Goal: Task Accomplishment & Management: Manage account settings

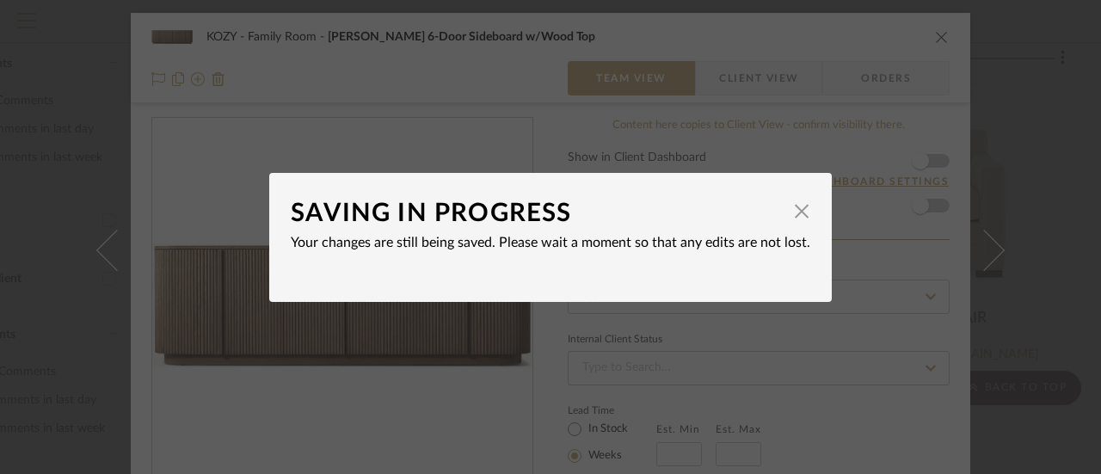
scroll to position [693, 0]
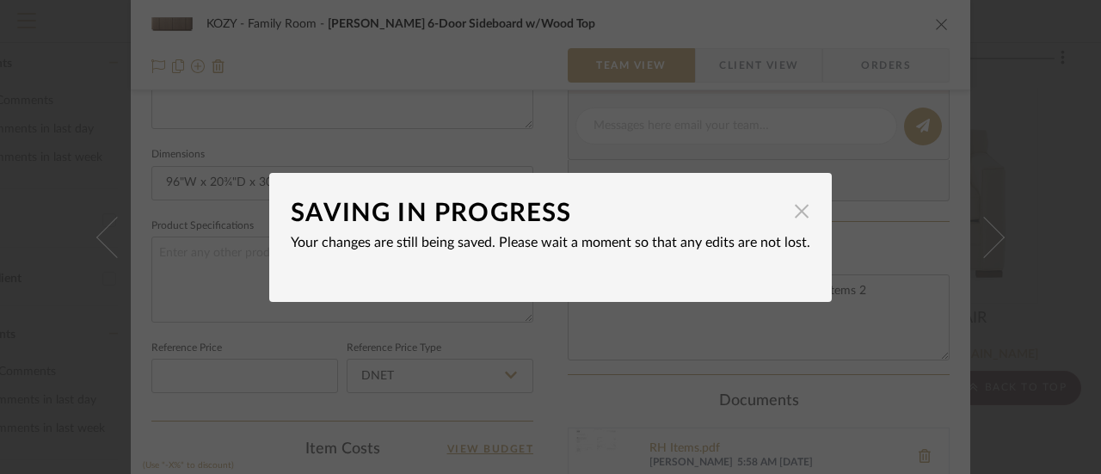
click at [795, 207] on span "button" at bounding box center [801, 211] width 34 height 34
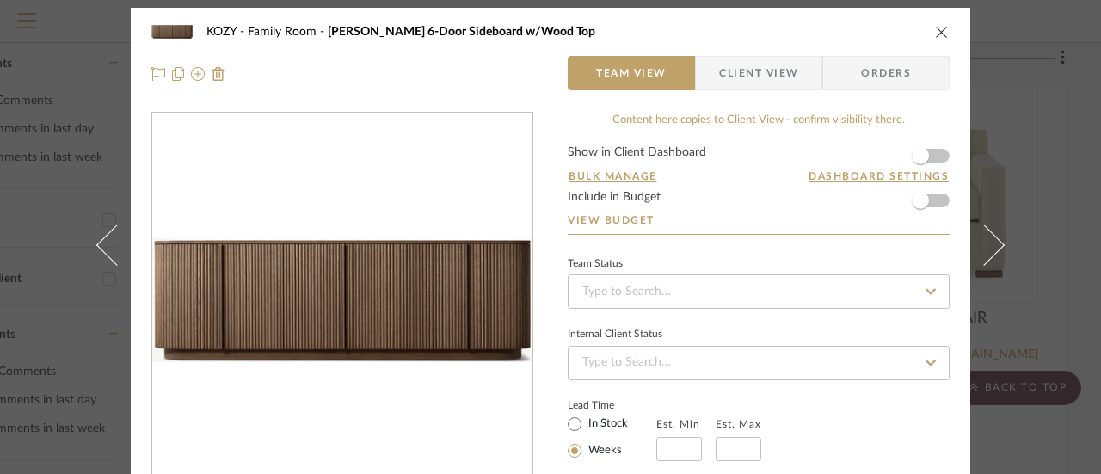
scroll to position [0, 0]
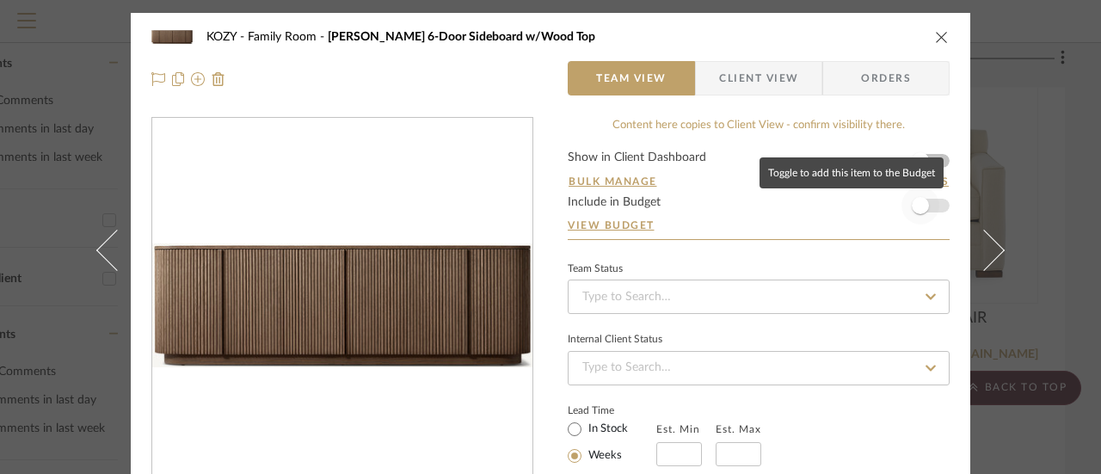
click at [917, 206] on span "button" at bounding box center [920, 205] width 17 height 17
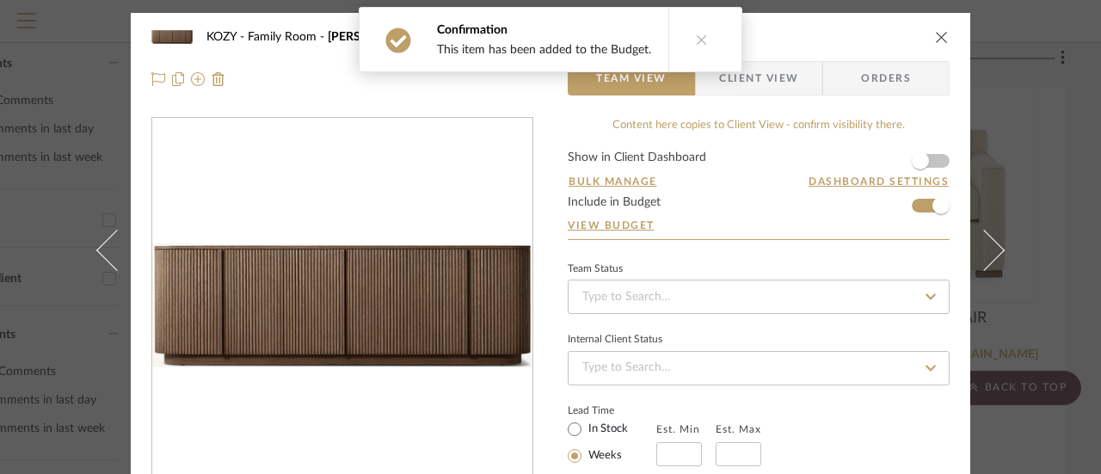
click at [935, 35] on icon "close" at bounding box center [942, 37] width 14 height 14
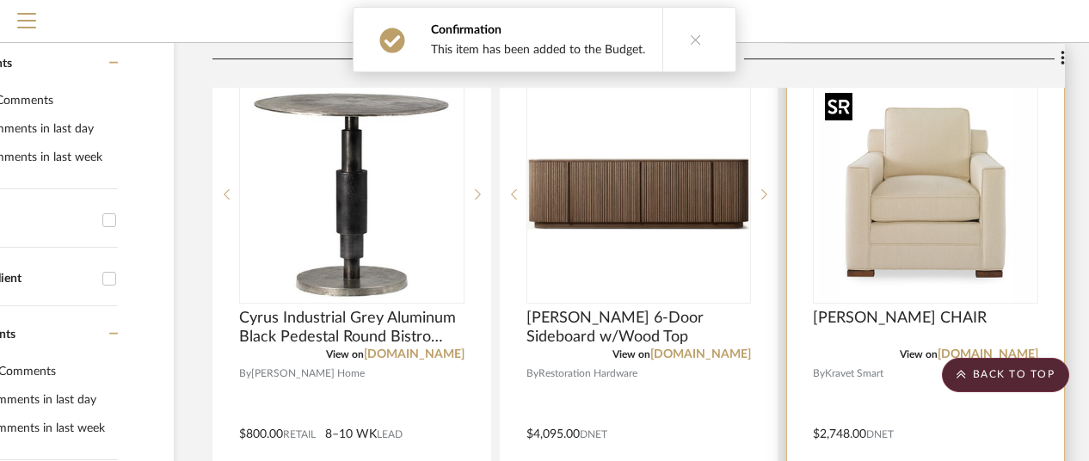
click at [942, 228] on img "0" at bounding box center [925, 194] width 215 height 215
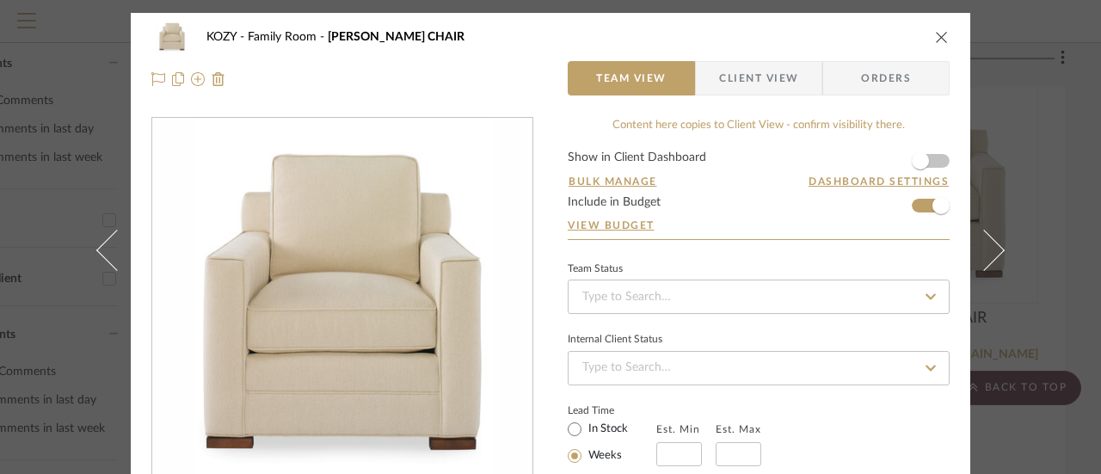
click at [935, 37] on icon "close" at bounding box center [942, 37] width 14 height 14
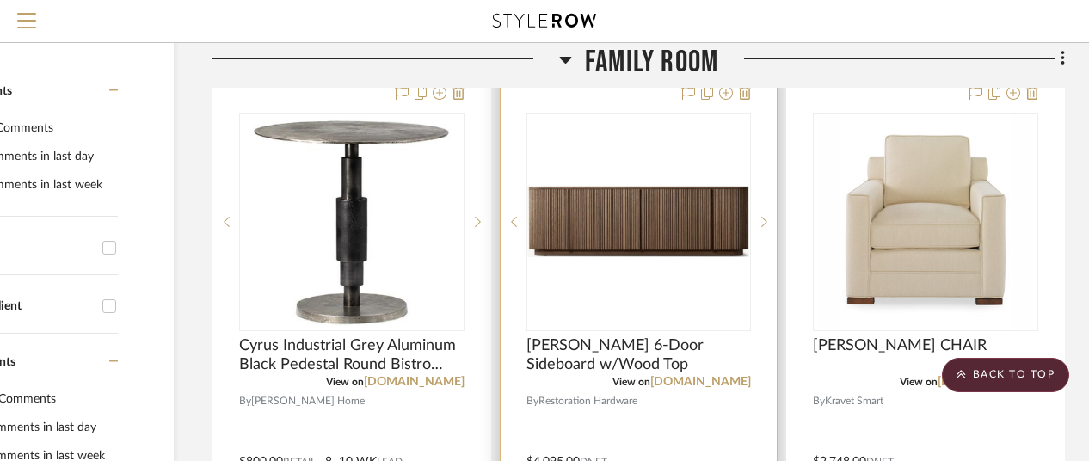
scroll to position [344, 150]
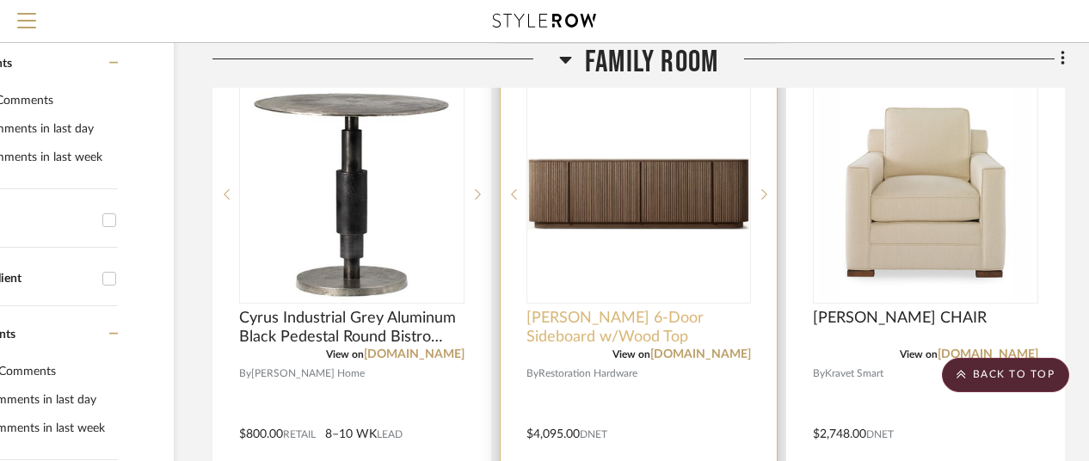
click at [600, 323] on span "[PERSON_NAME] 6-Door Sideboard w/Wood Top" at bounding box center [638, 328] width 225 height 38
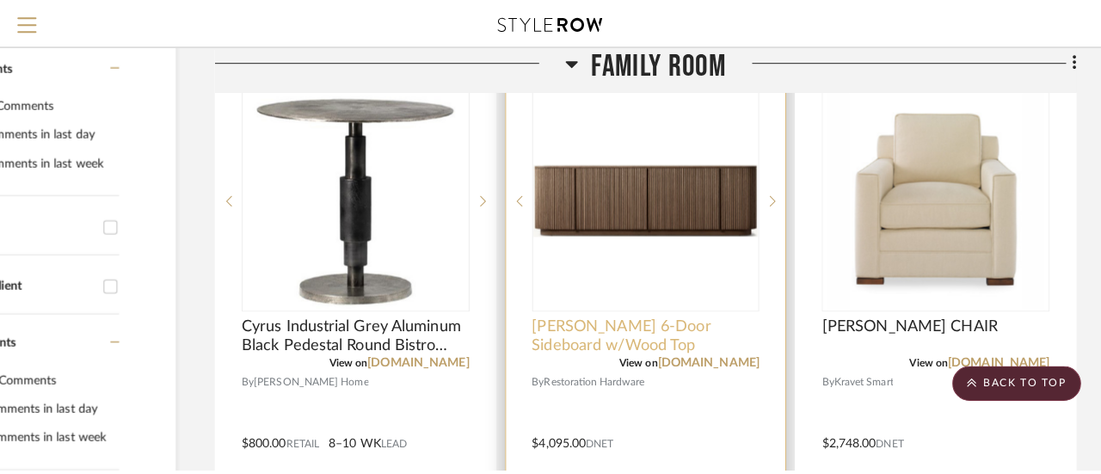
scroll to position [0, 0]
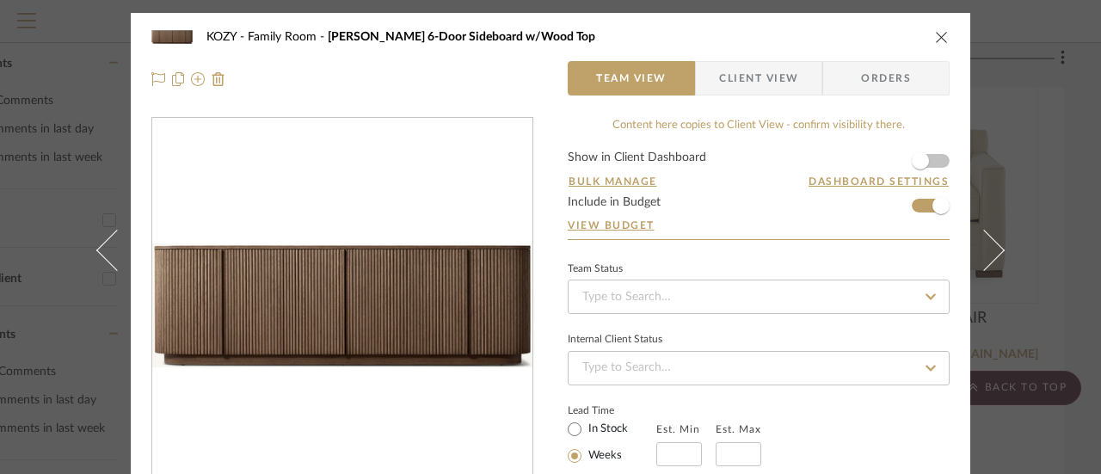
click at [935, 35] on icon "close" at bounding box center [942, 37] width 14 height 14
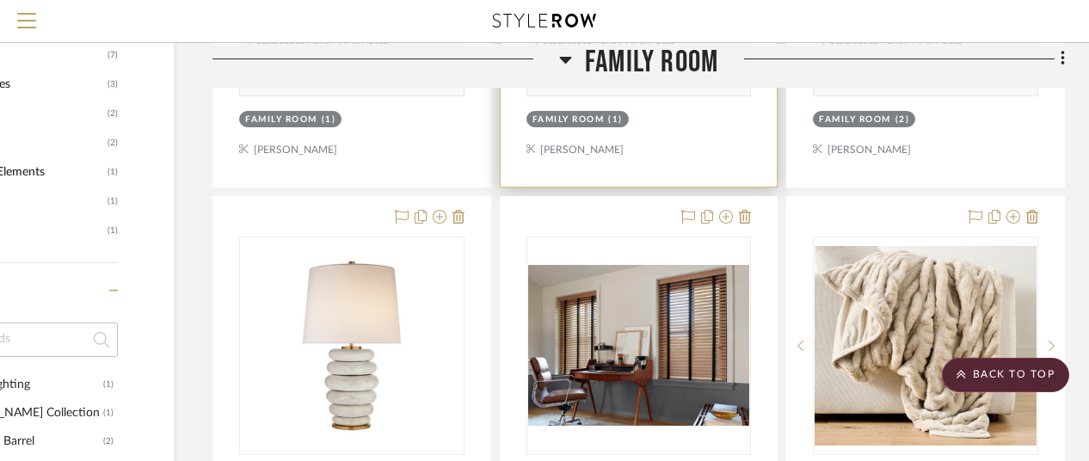
scroll to position [1032, 150]
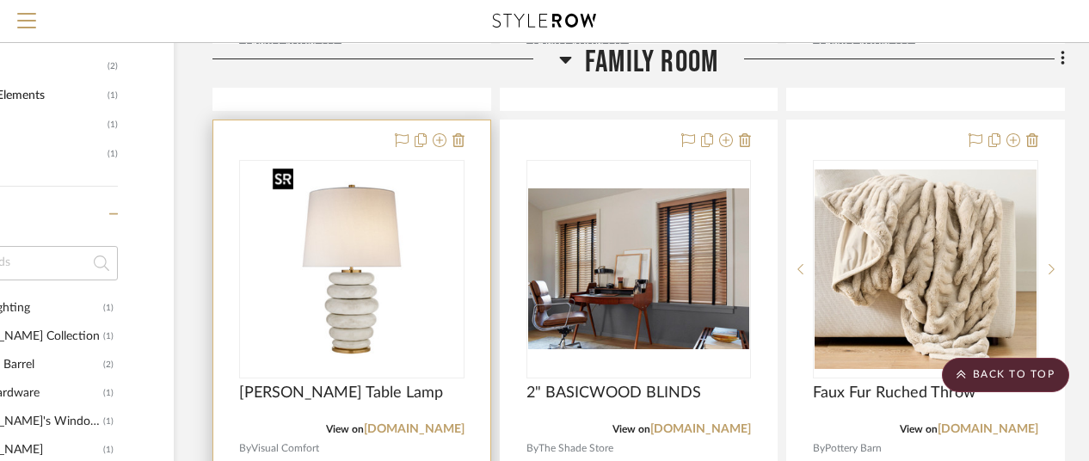
click at [340, 271] on img "0" at bounding box center [352, 269] width 172 height 215
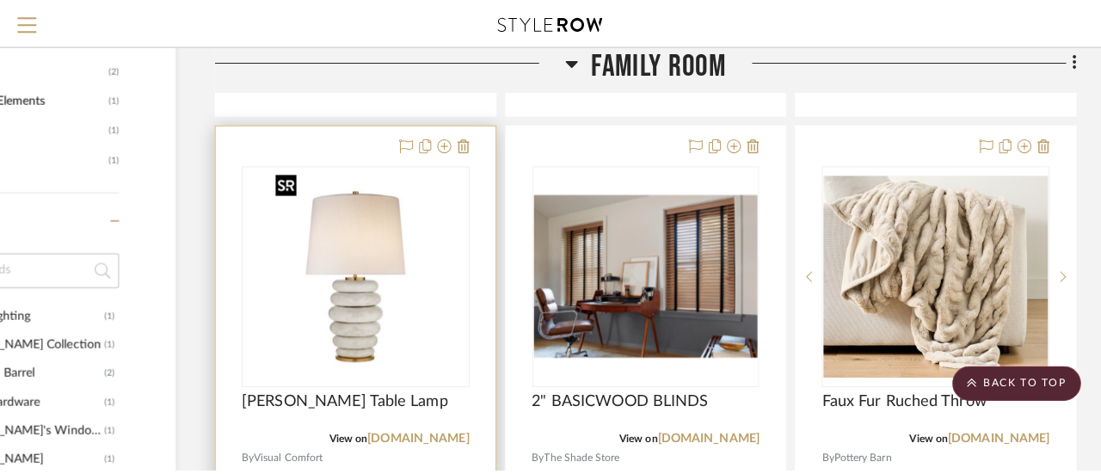
scroll to position [0, 0]
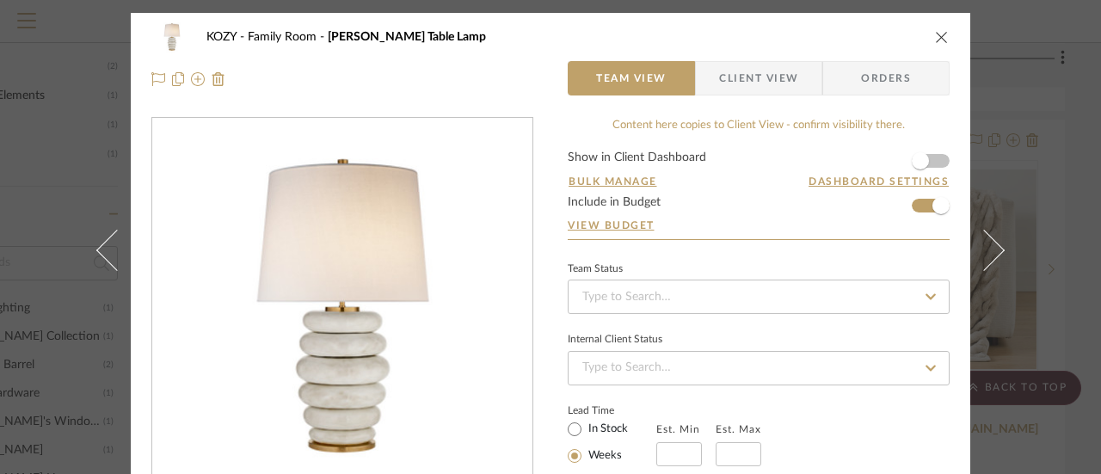
click at [935, 34] on icon "close" at bounding box center [942, 37] width 14 height 14
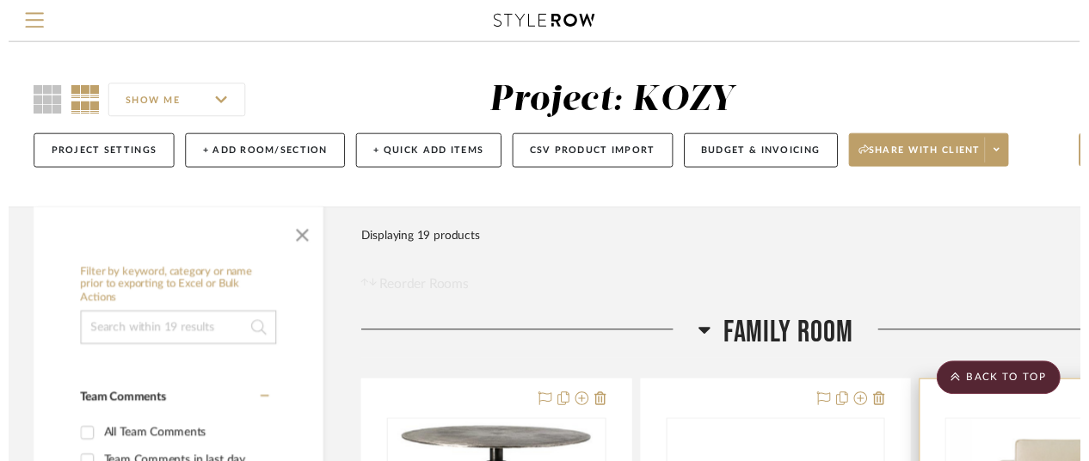
scroll to position [1032, 150]
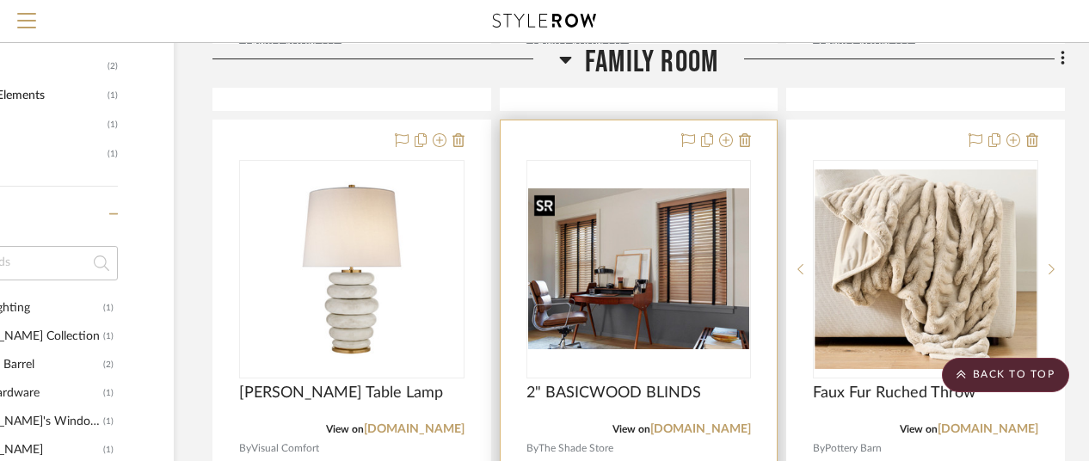
click at [656, 242] on img "0" at bounding box center [639, 268] width 222 height 161
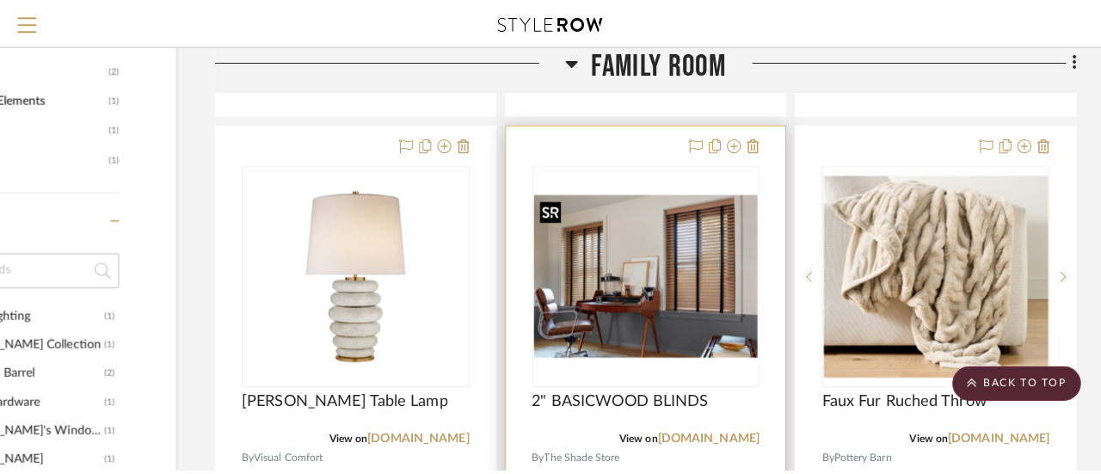
scroll to position [0, 0]
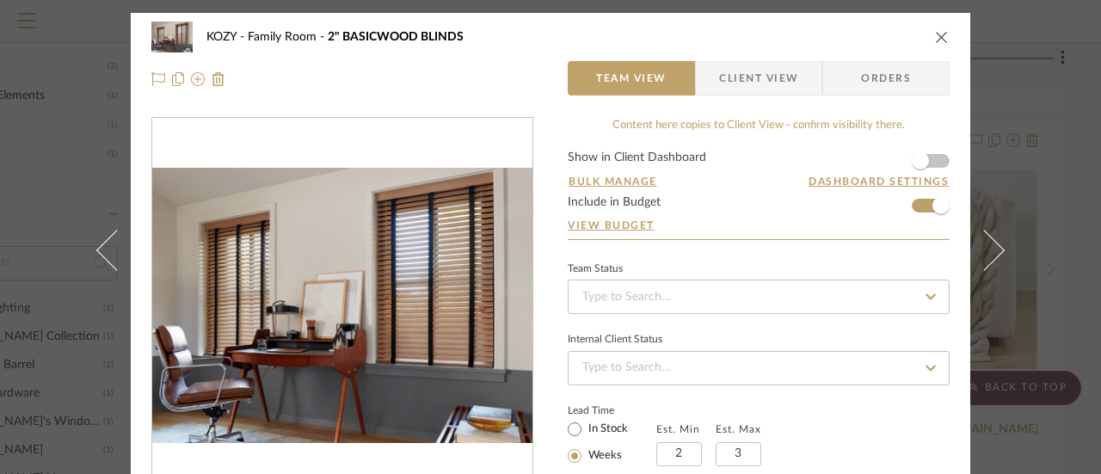
click at [936, 34] on icon "close" at bounding box center [942, 37] width 14 height 14
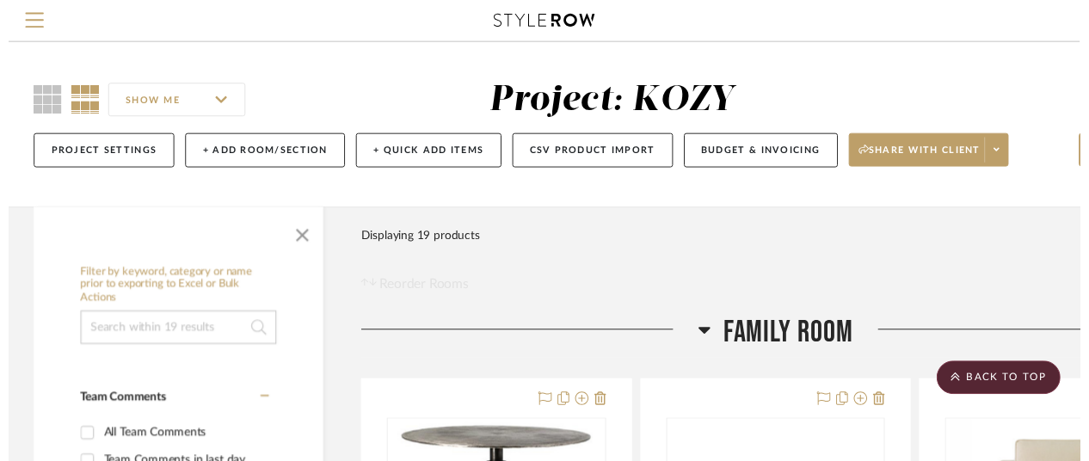
scroll to position [1032, 150]
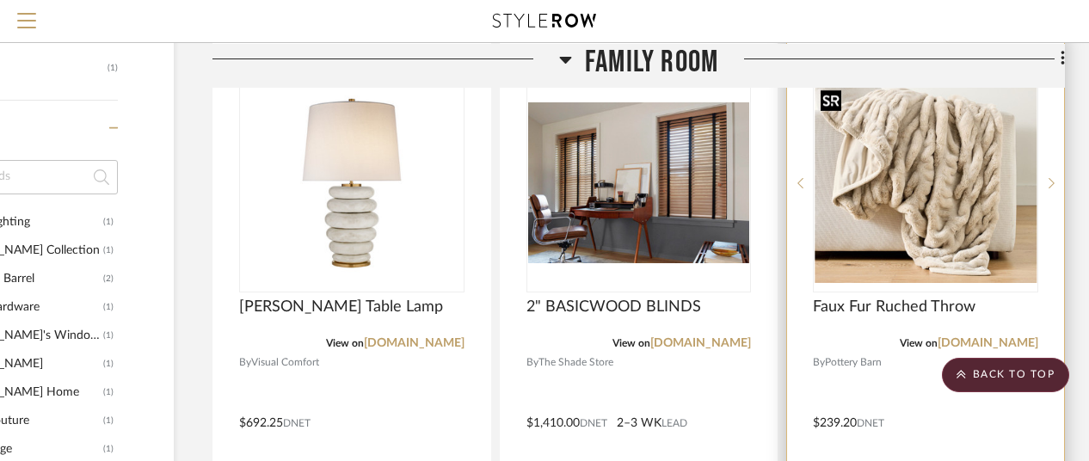
click at [930, 189] on img "0" at bounding box center [926, 183] width 222 height 200
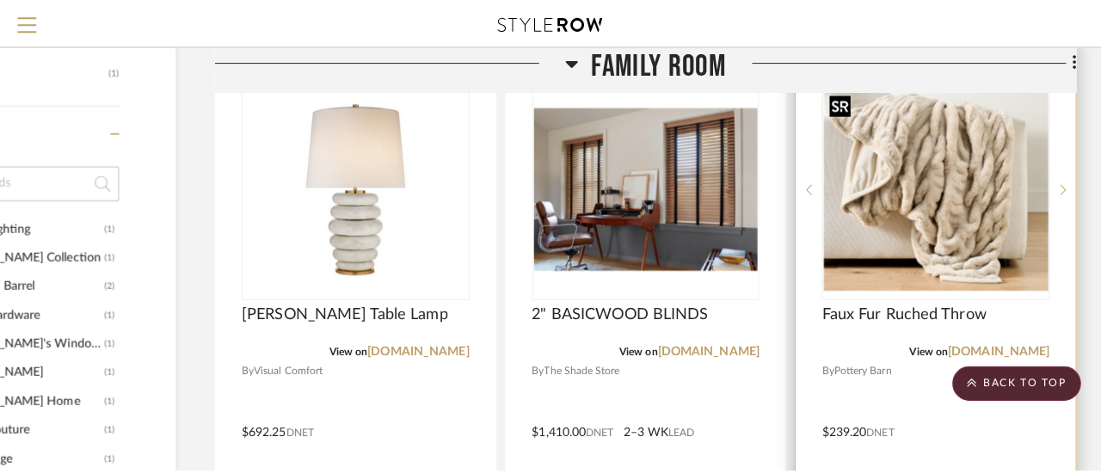
scroll to position [0, 0]
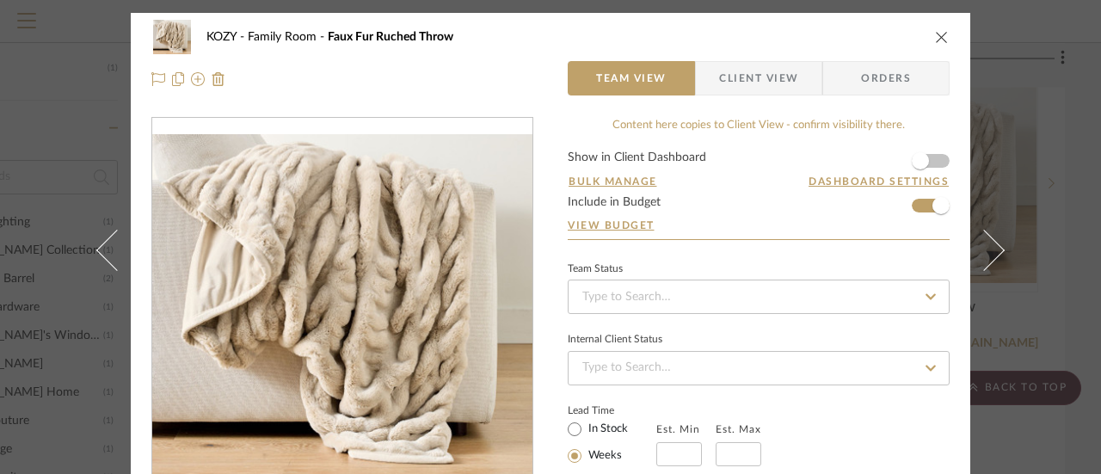
click at [935, 35] on icon "close" at bounding box center [942, 37] width 14 height 14
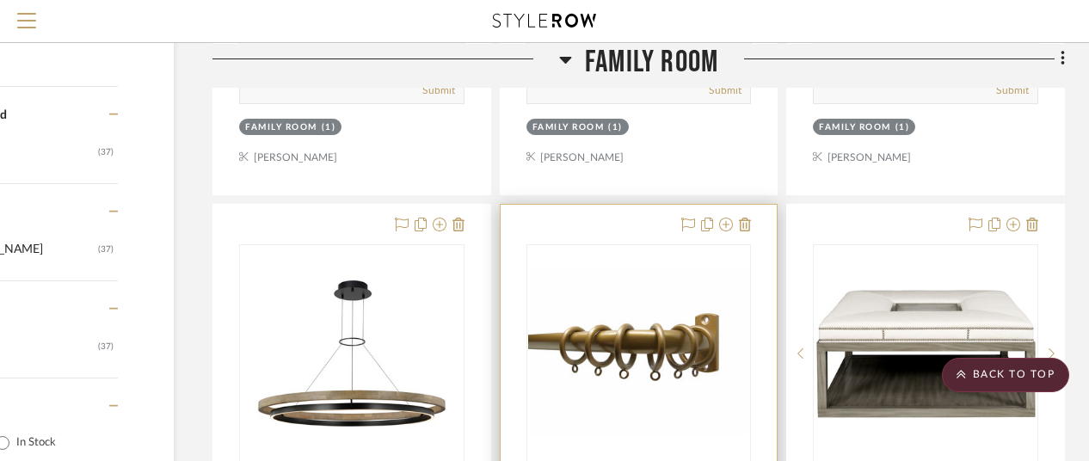
scroll to position [1720, 150]
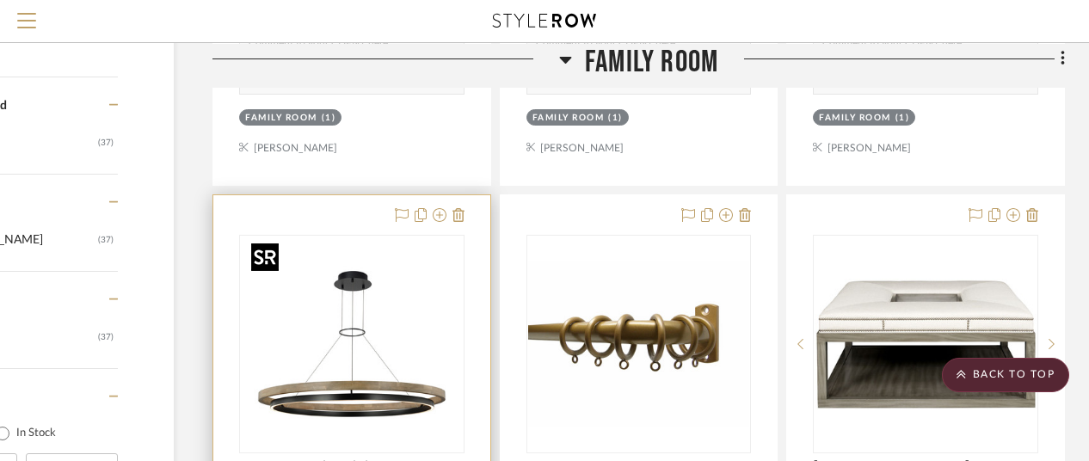
click at [381, 302] on img "0" at bounding box center [351, 344] width 215 height 215
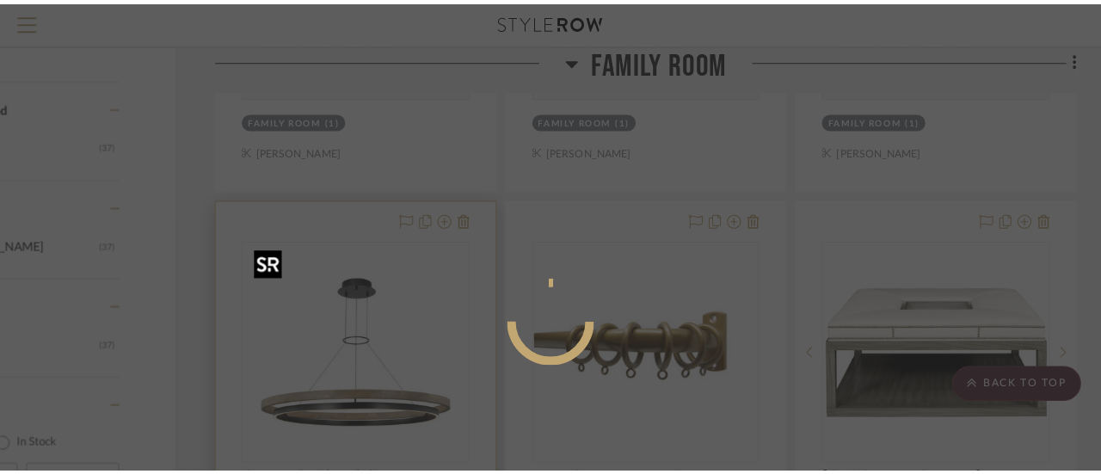
scroll to position [0, 0]
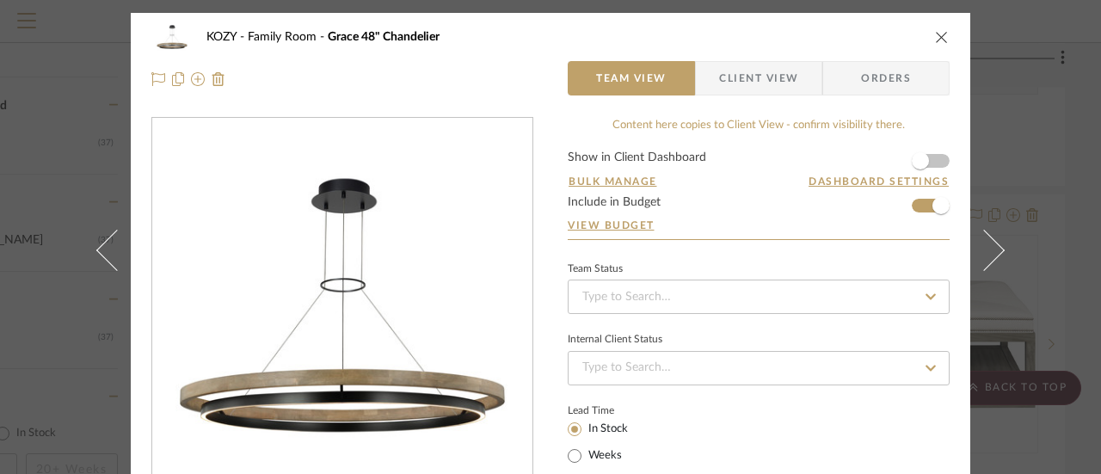
click at [935, 33] on icon "close" at bounding box center [942, 37] width 14 height 14
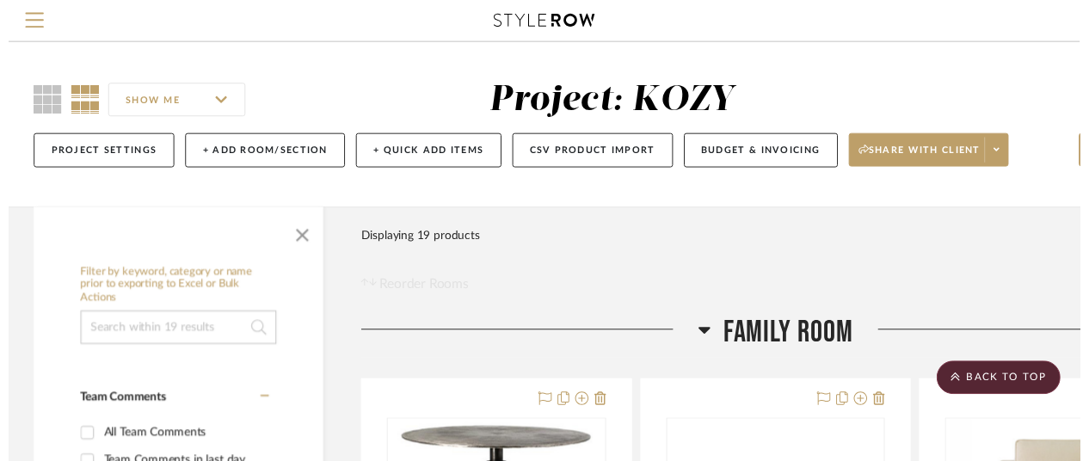
scroll to position [1720, 150]
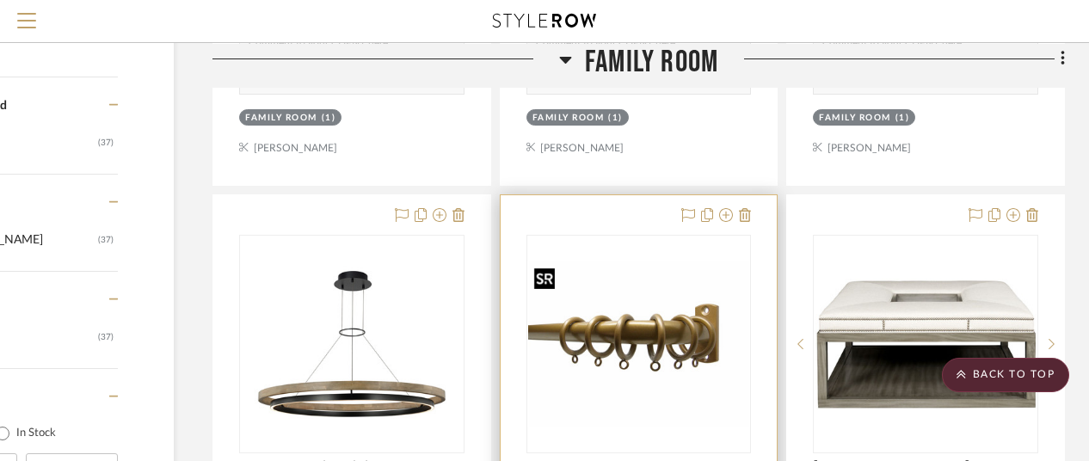
click at [655, 271] on img "0" at bounding box center [639, 344] width 222 height 167
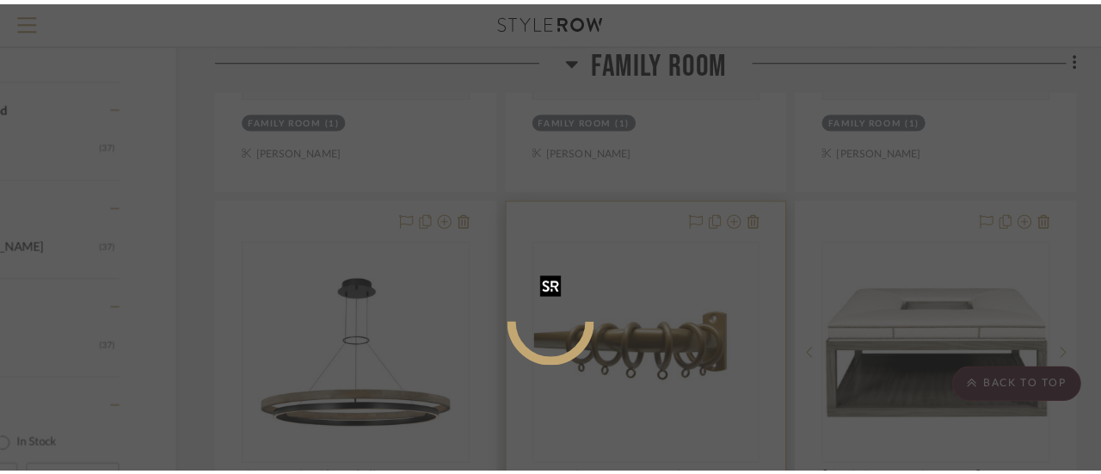
scroll to position [0, 0]
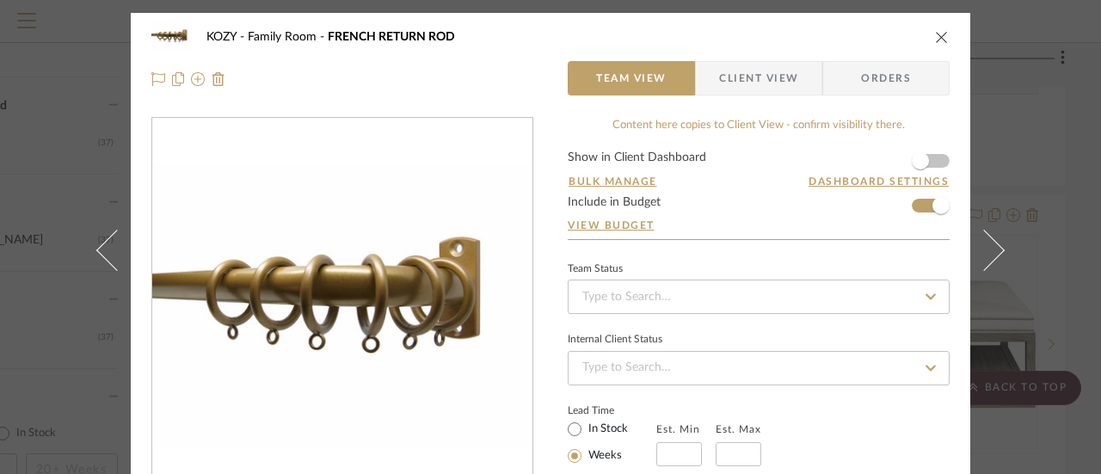
click at [936, 34] on icon "close" at bounding box center [942, 37] width 14 height 14
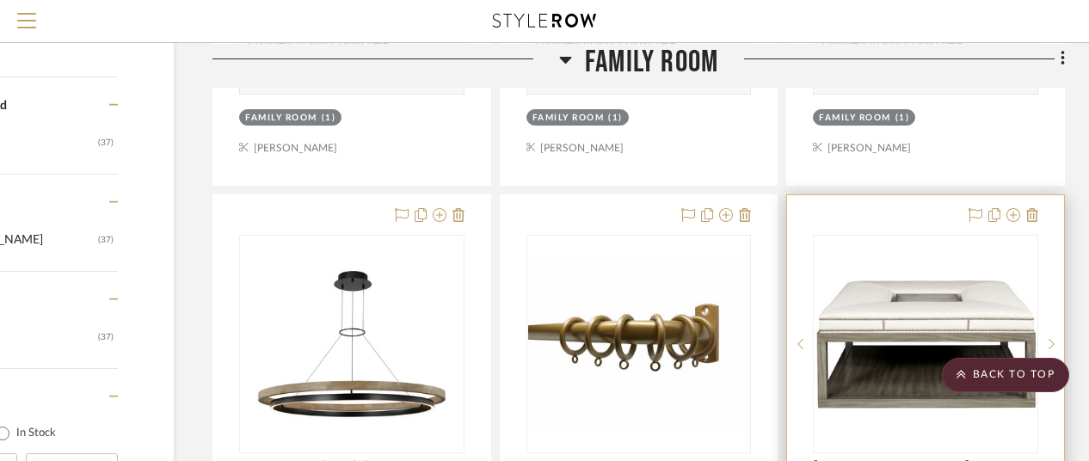
scroll to position [1892, 150]
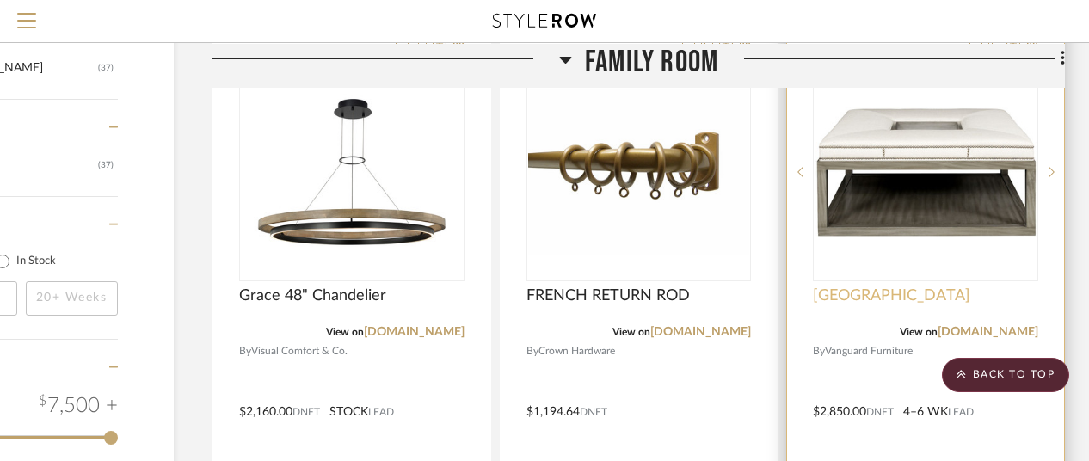
click at [932, 290] on span "[GEOGRAPHIC_DATA]" at bounding box center [891, 295] width 157 height 19
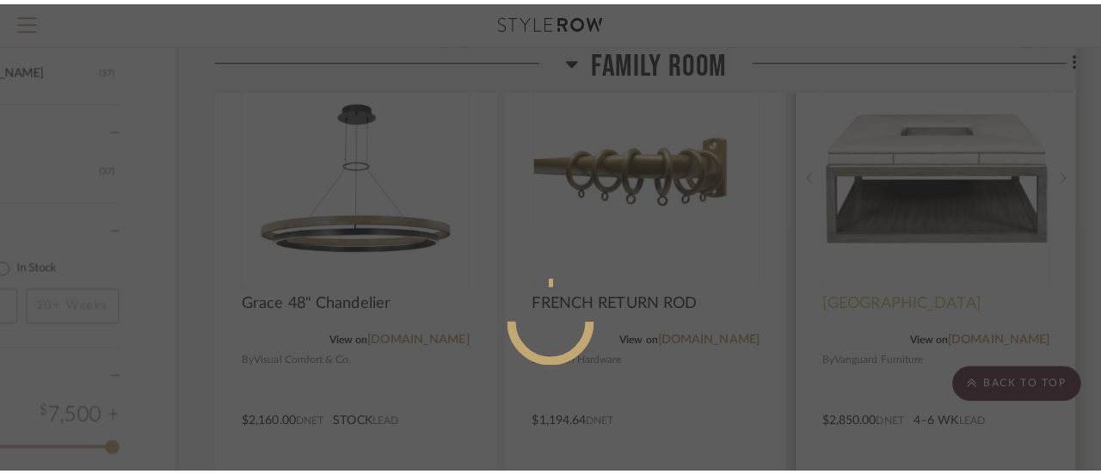
scroll to position [0, 0]
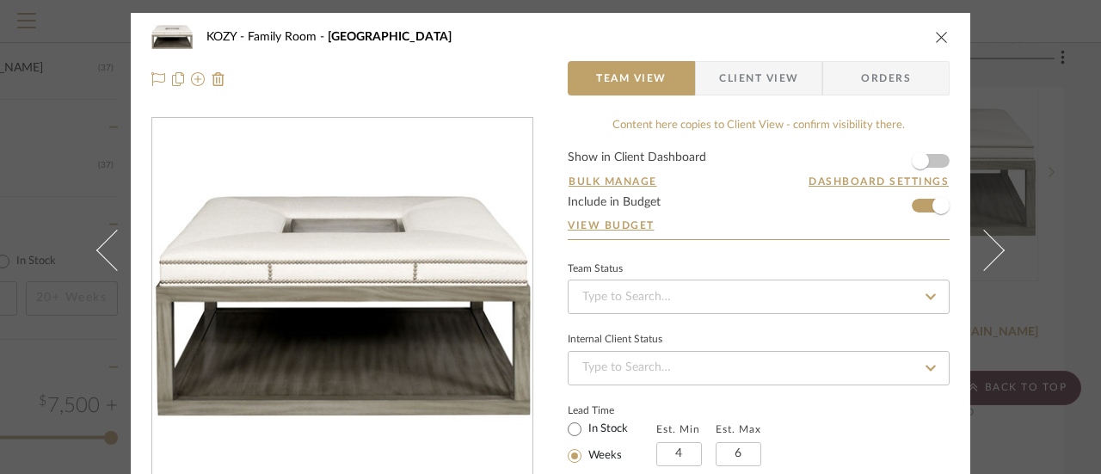
drag, startPoint x: 936, startPoint y: 34, endPoint x: 903, endPoint y: 125, distance: 96.9
click at [936, 34] on icon "close" at bounding box center [942, 37] width 14 height 14
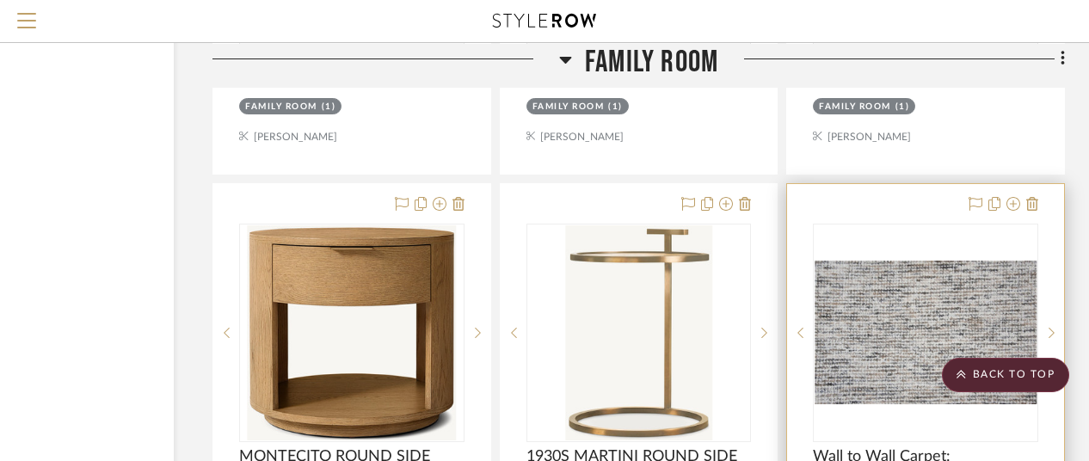
scroll to position [2581, 150]
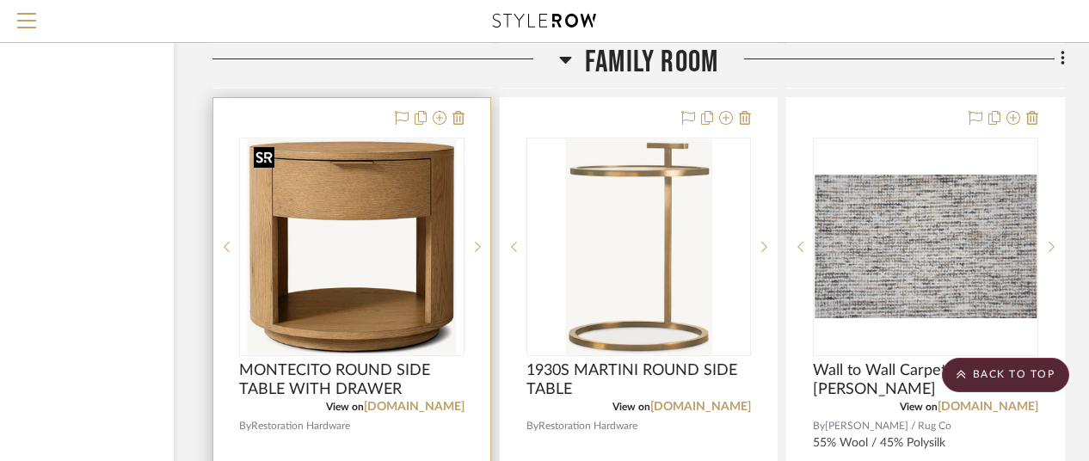
click at [397, 194] on img "0" at bounding box center [352, 246] width 208 height 215
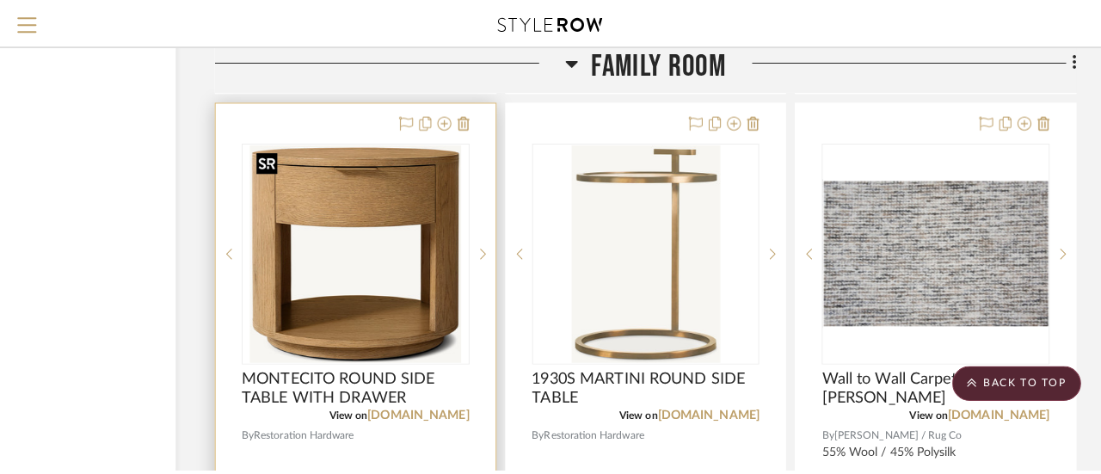
scroll to position [0, 0]
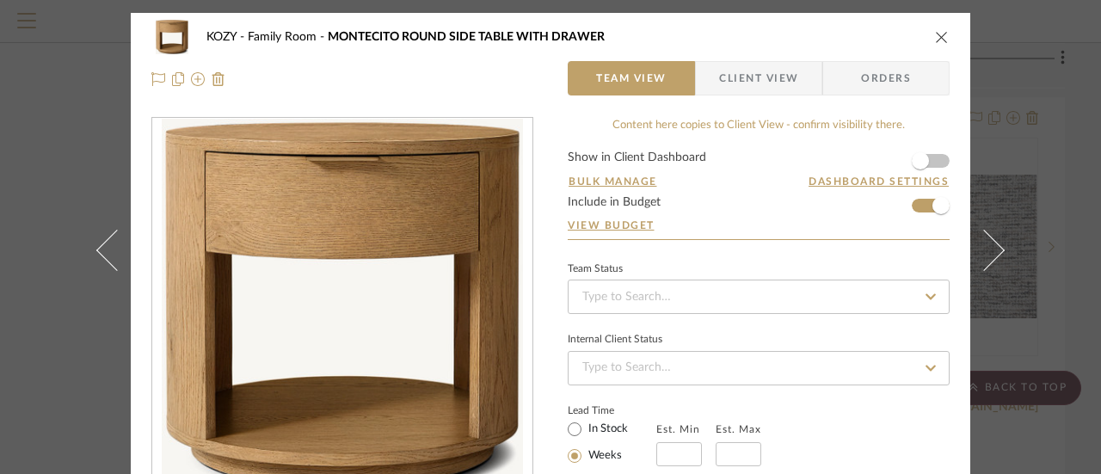
click at [936, 35] on icon "close" at bounding box center [942, 37] width 14 height 14
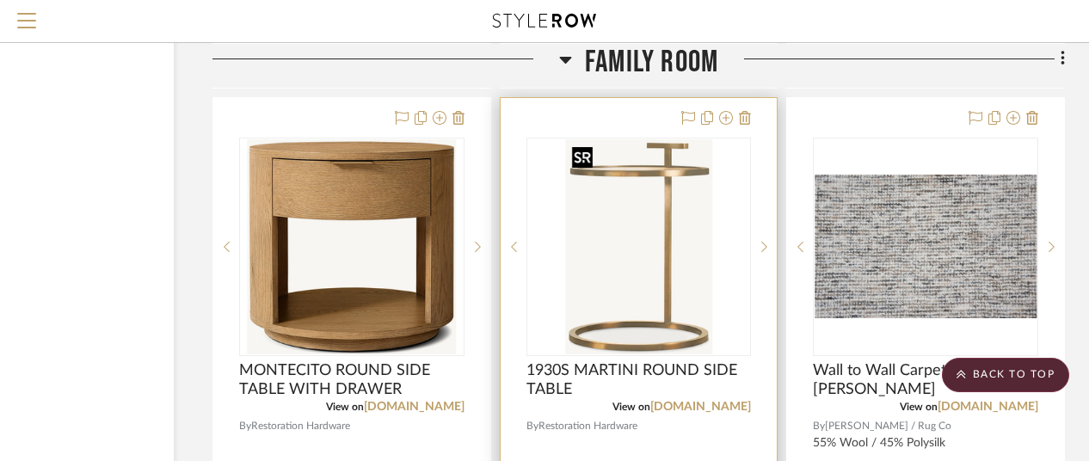
scroll to position [2581, 150]
click at [649, 192] on img "0" at bounding box center [638, 246] width 147 height 215
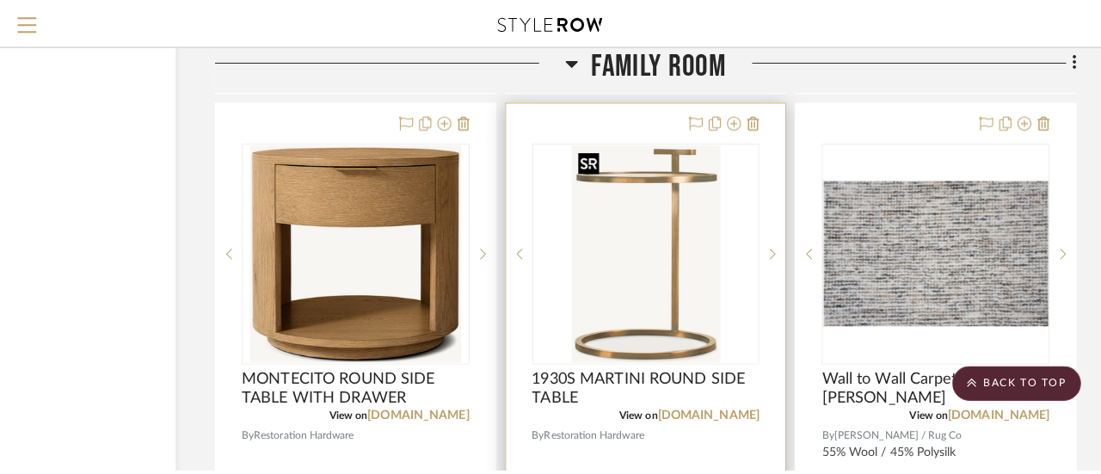
scroll to position [0, 0]
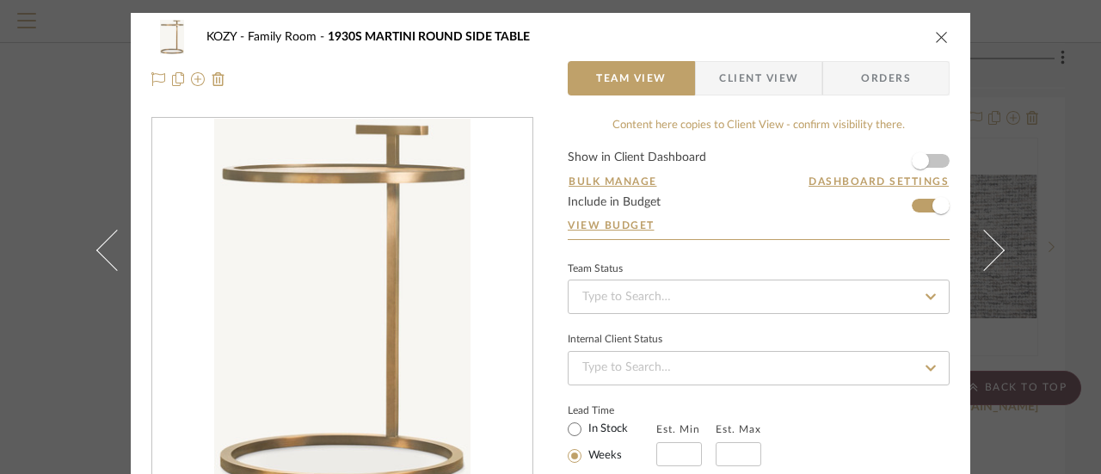
click at [938, 34] on icon "close" at bounding box center [942, 37] width 14 height 14
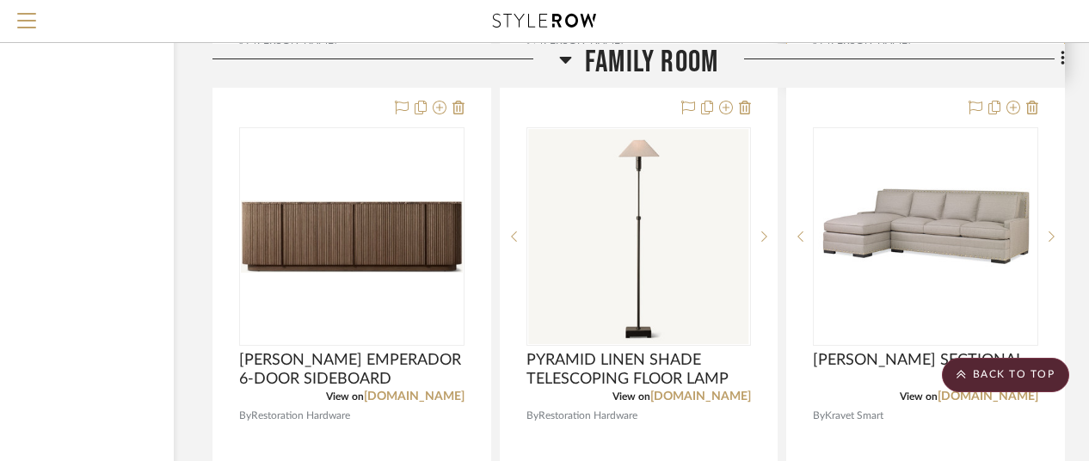
scroll to position [3355, 150]
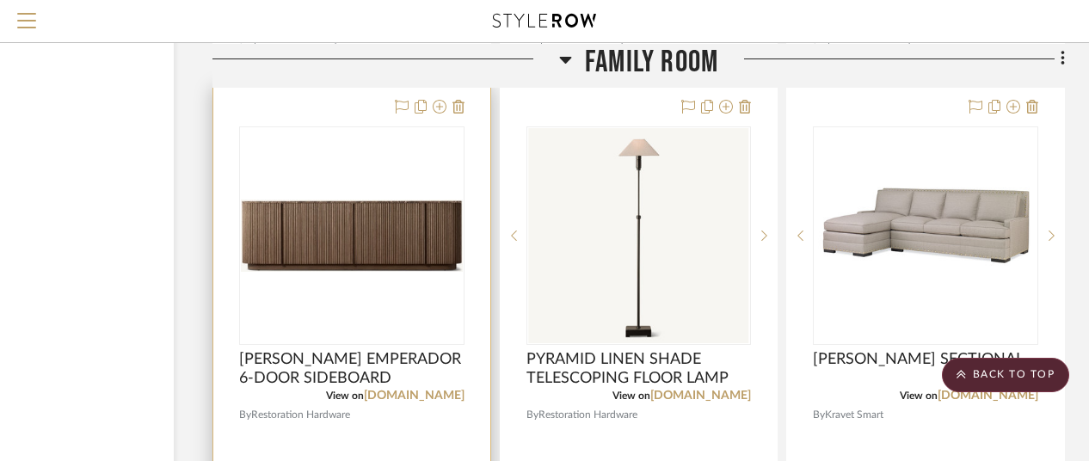
click at [373, 228] on img "0" at bounding box center [352, 236] width 222 height 72
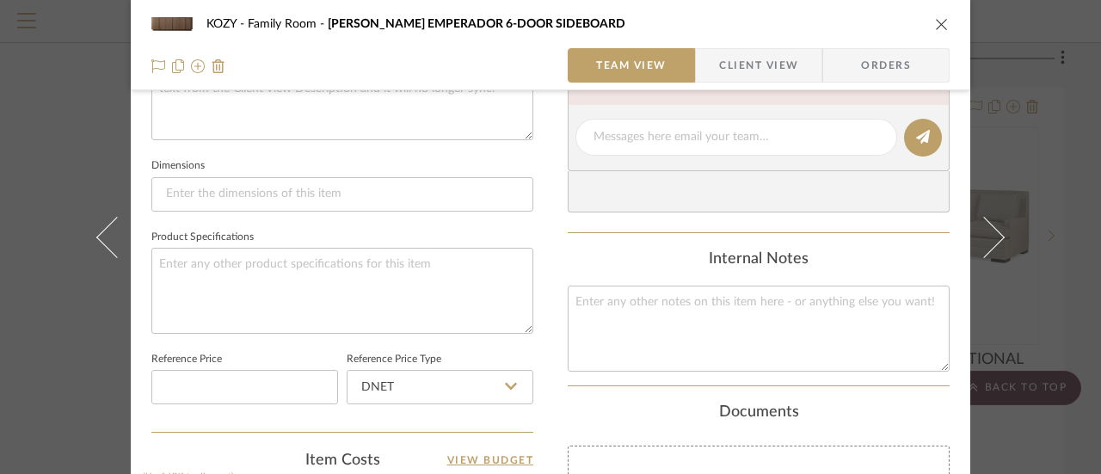
scroll to position [688, 0]
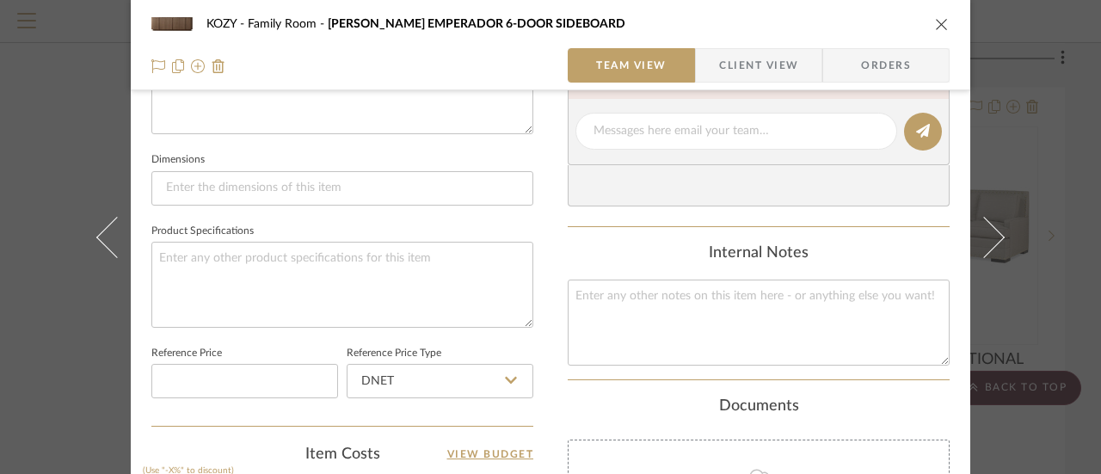
click at [936, 20] on icon "close" at bounding box center [942, 24] width 14 height 14
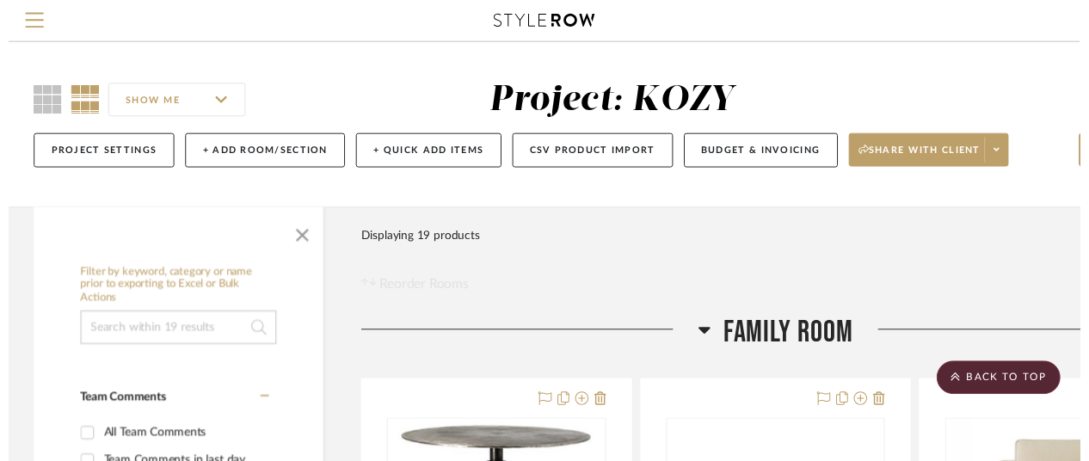
scroll to position [3355, 150]
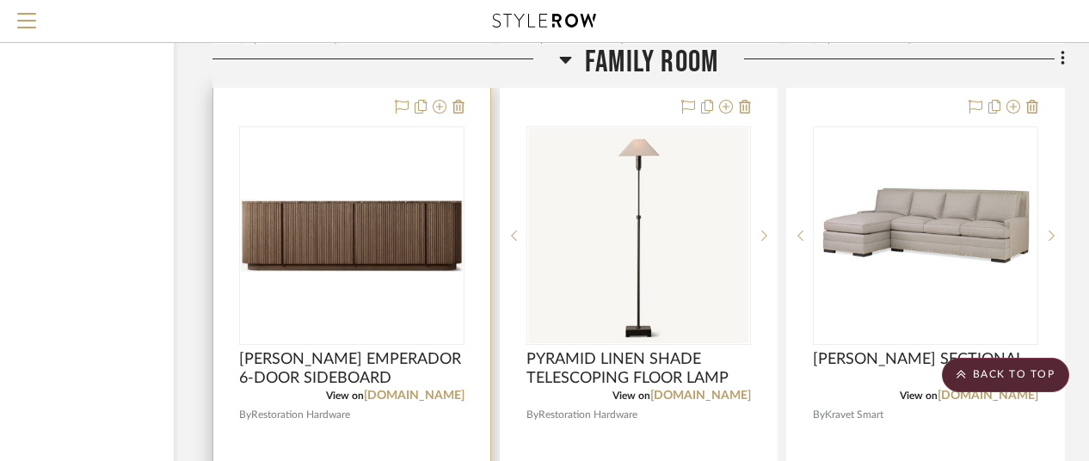
click at [416, 242] on img "0" at bounding box center [352, 236] width 222 height 72
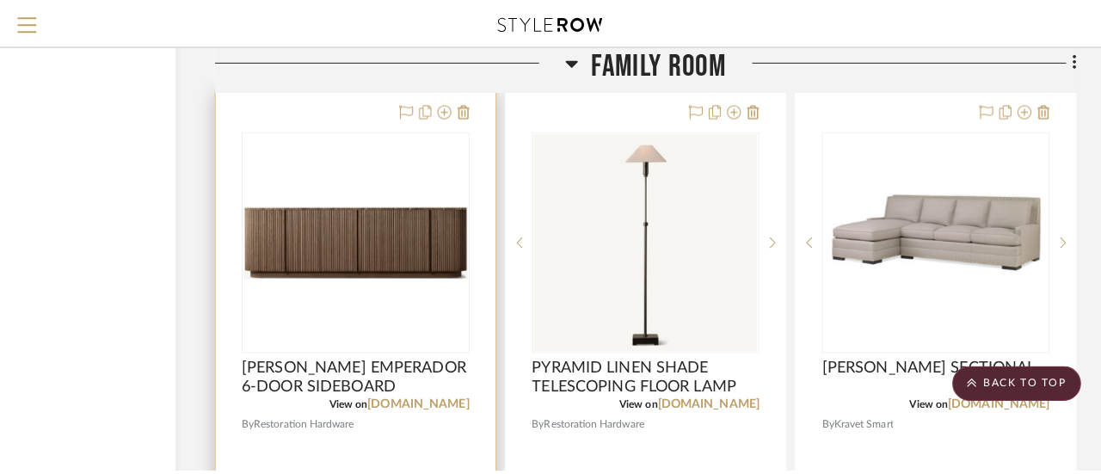
scroll to position [0, 0]
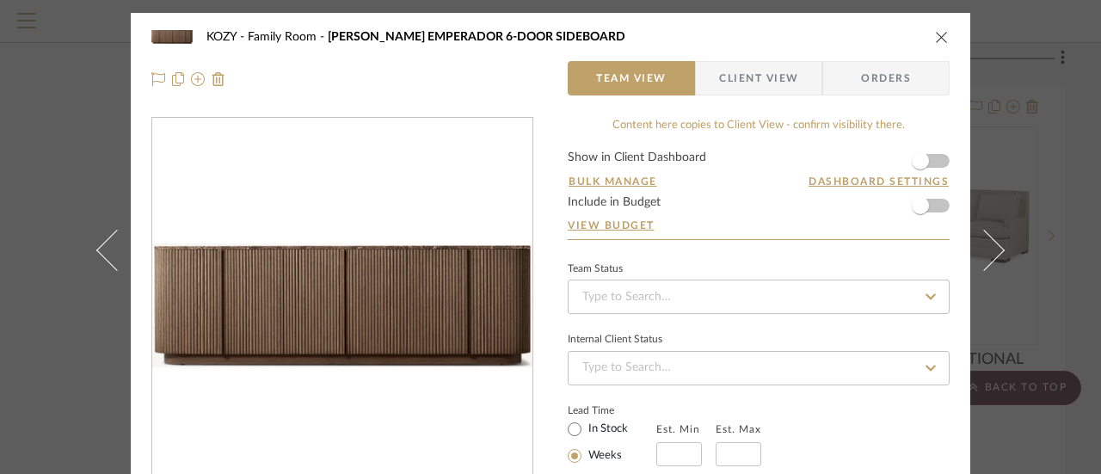
click at [935, 31] on icon "close" at bounding box center [942, 37] width 14 height 14
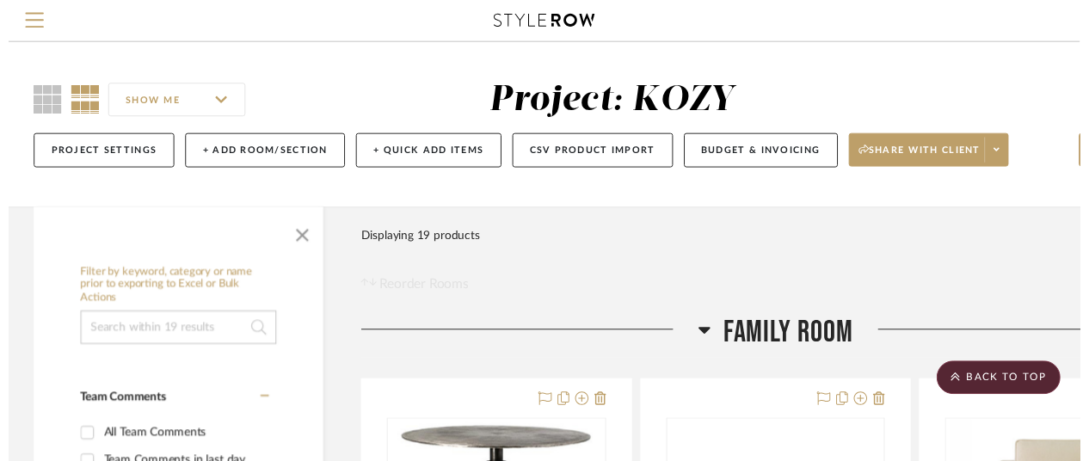
scroll to position [3355, 150]
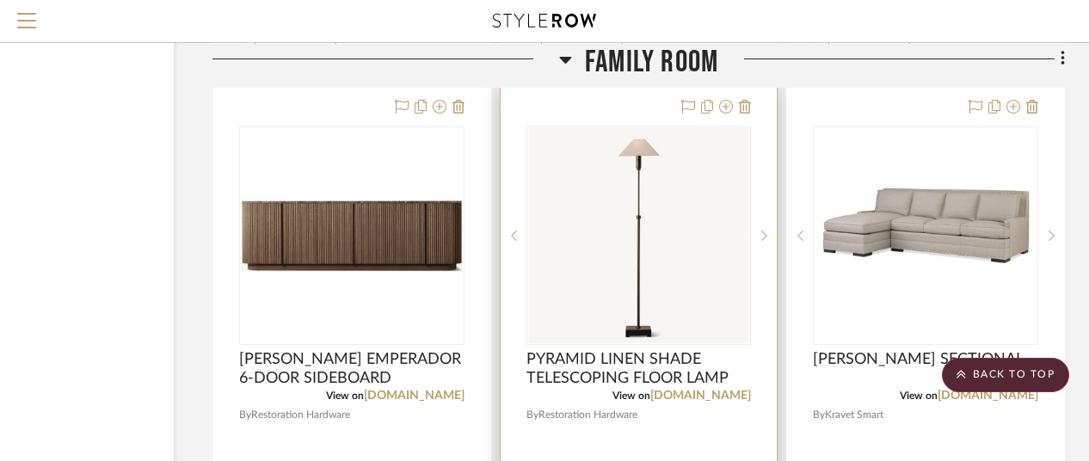
click at [636, 270] on img "0" at bounding box center [638, 235] width 221 height 215
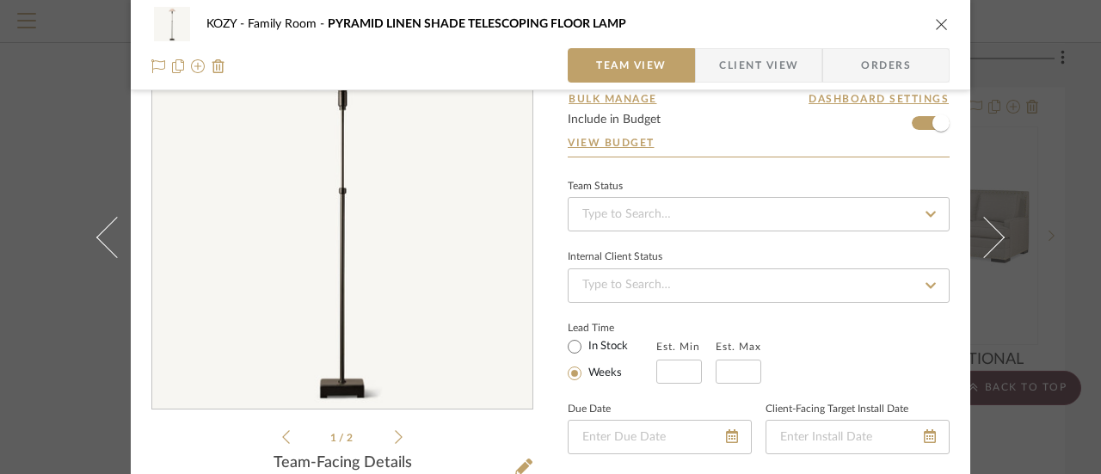
scroll to position [0, 0]
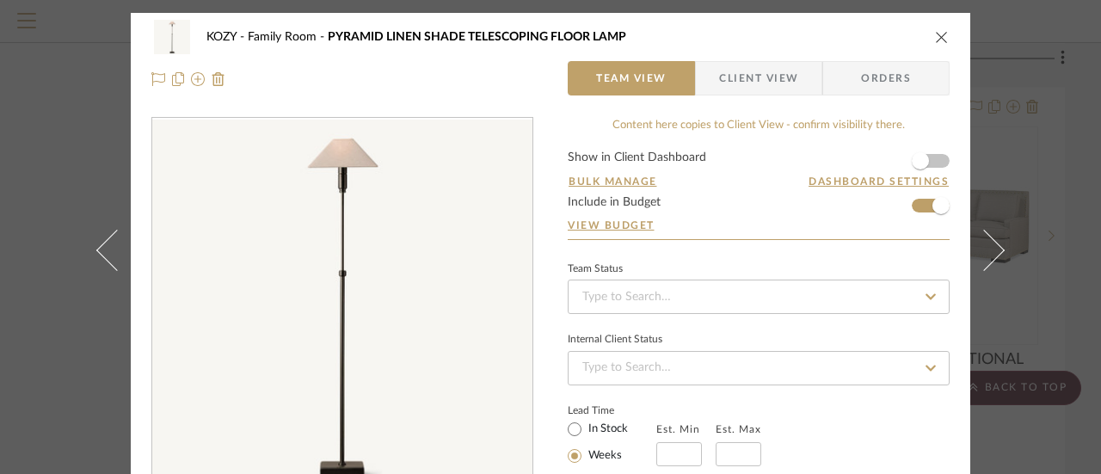
click at [935, 33] on icon "close" at bounding box center [942, 37] width 14 height 14
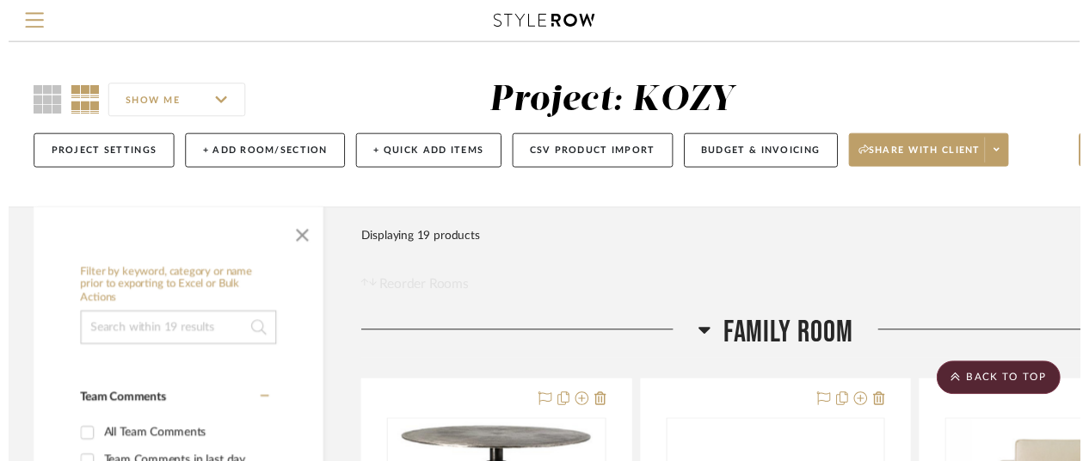
scroll to position [3355, 150]
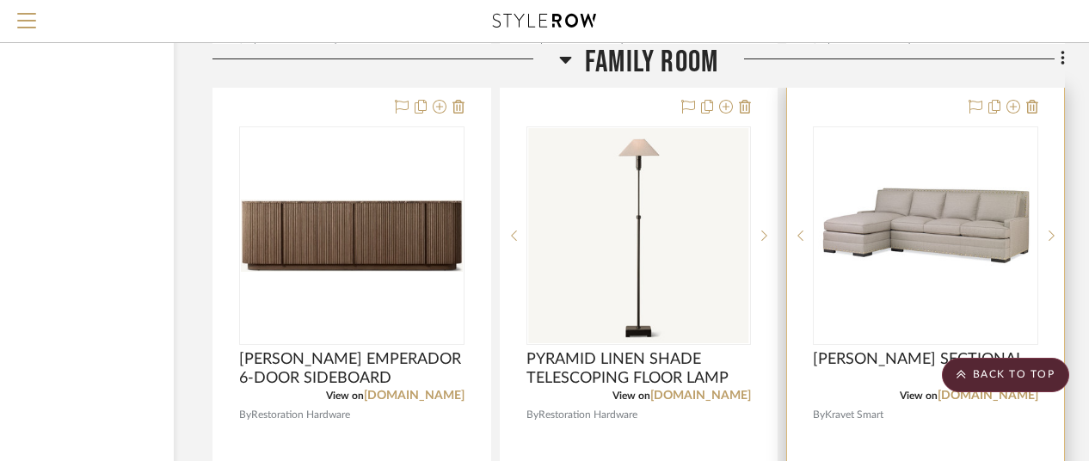
click at [927, 230] on img "0" at bounding box center [925, 235] width 215 height 215
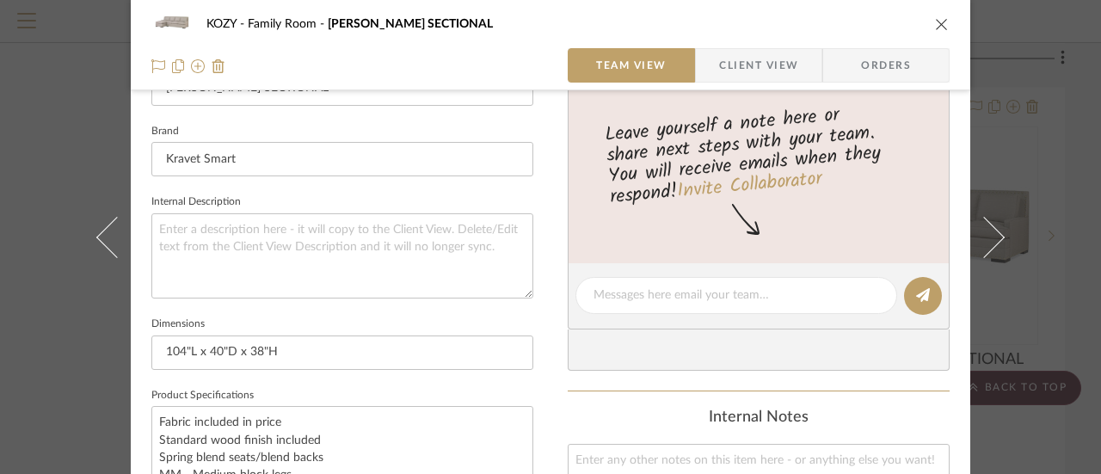
scroll to position [172, 0]
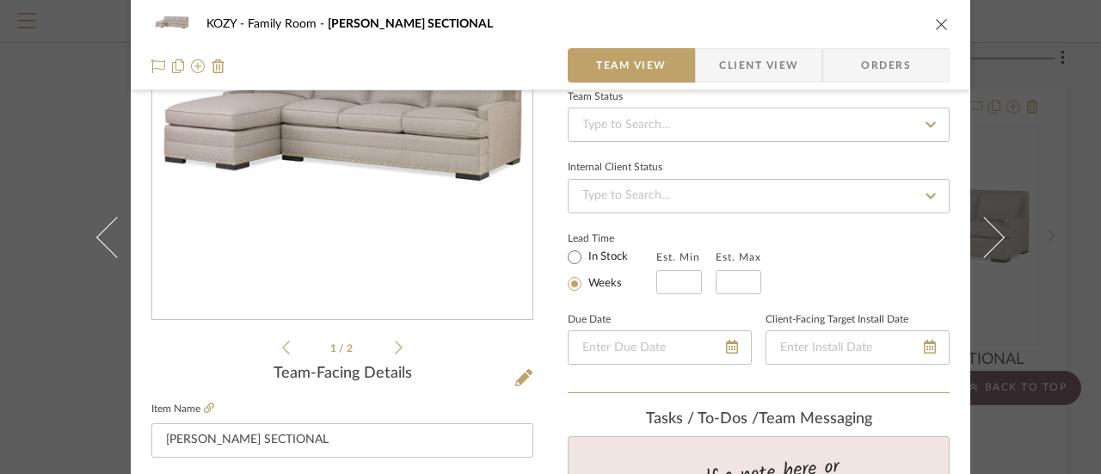
click at [935, 21] on icon "close" at bounding box center [942, 24] width 14 height 14
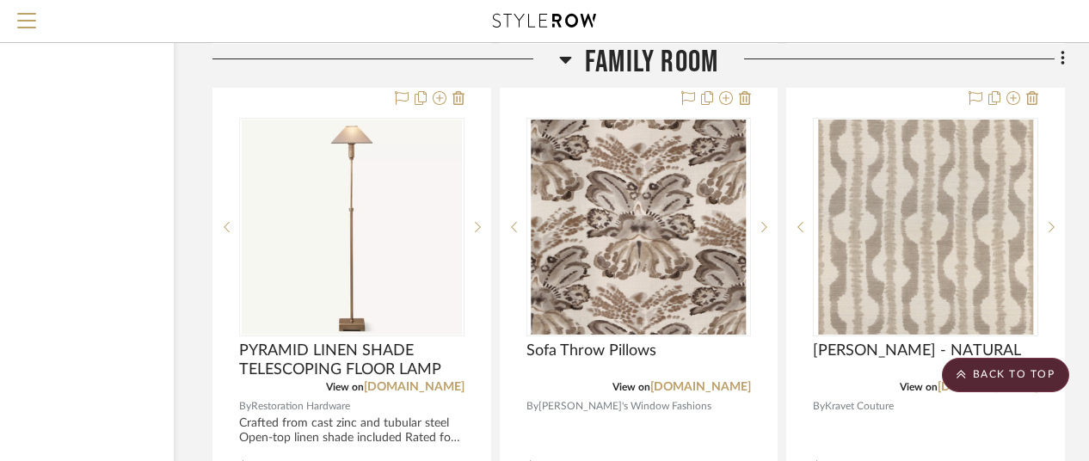
scroll to position [4129, 150]
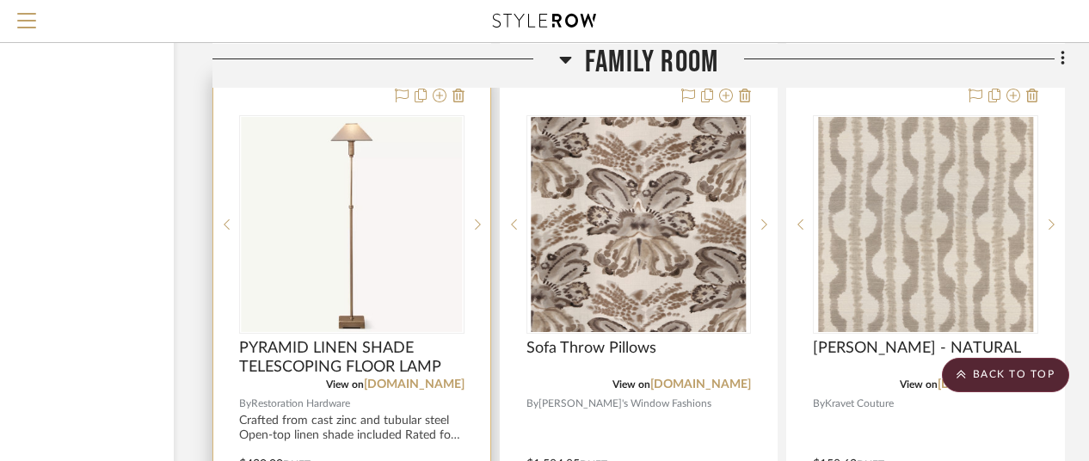
click at [418, 190] on img "0" at bounding box center [352, 224] width 221 height 215
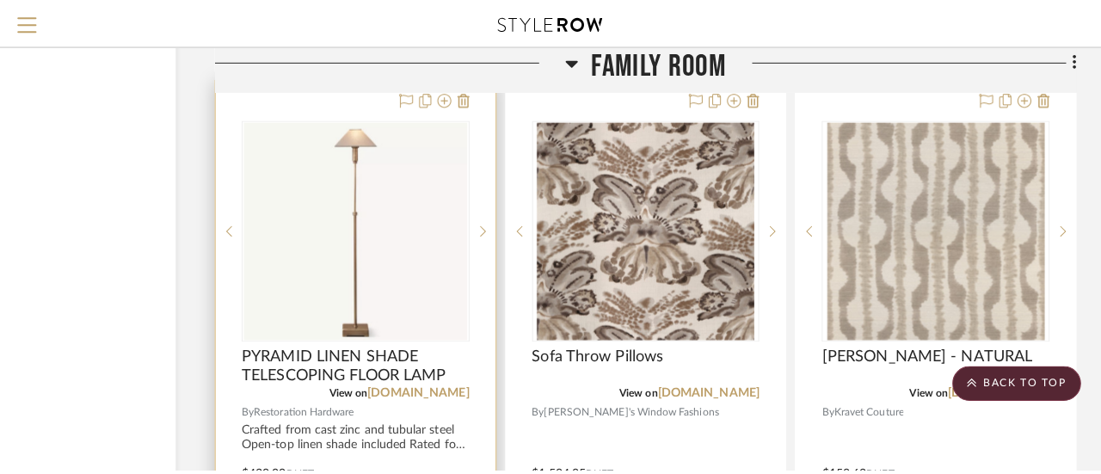
scroll to position [0, 0]
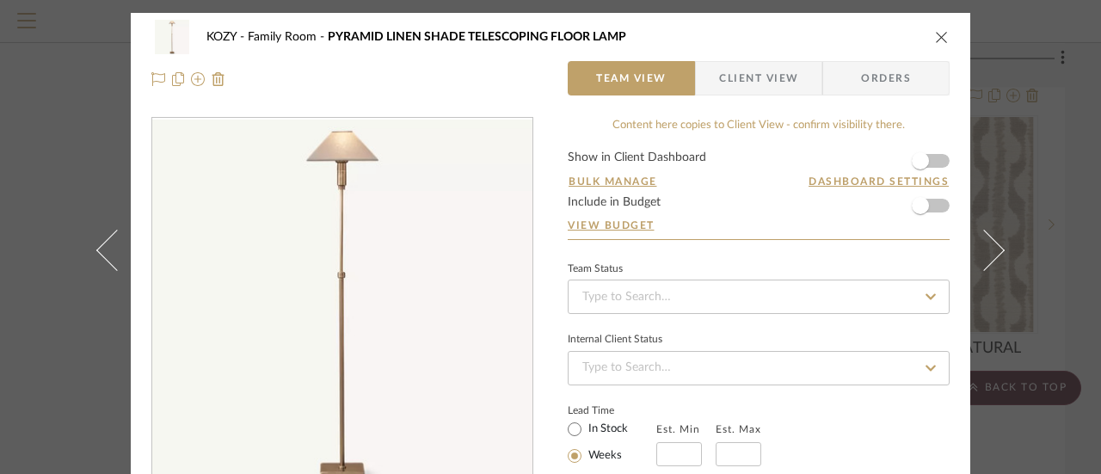
click at [935, 34] on icon "close" at bounding box center [942, 37] width 14 height 14
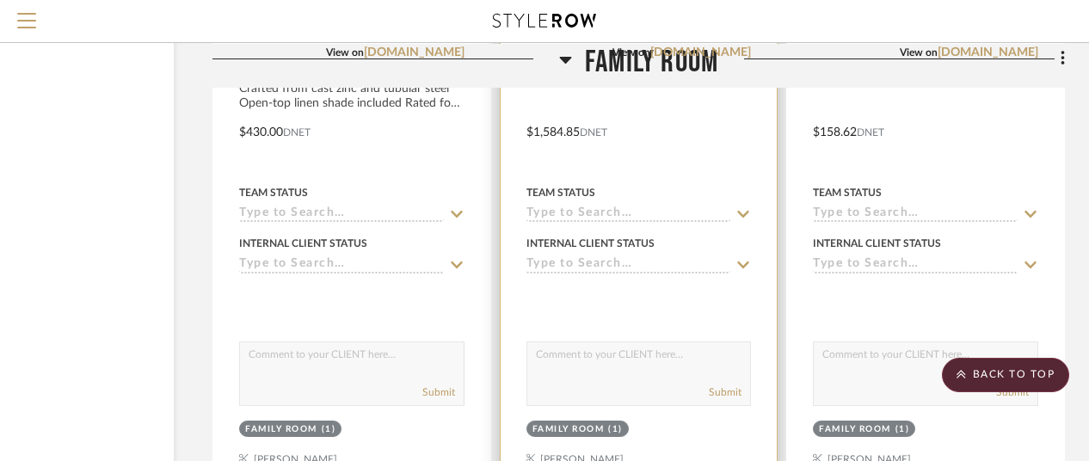
scroll to position [4473, 150]
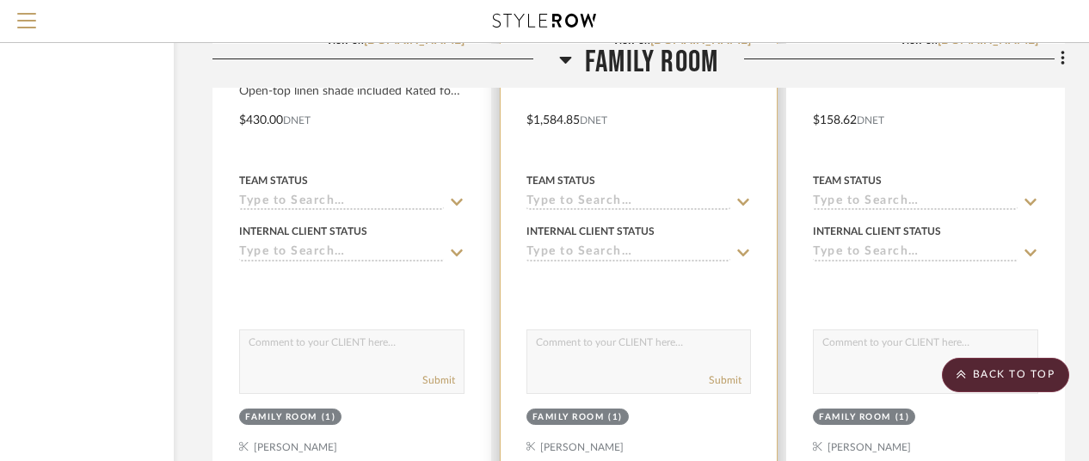
click at [700, 176] on div "Team Status" at bounding box center [638, 180] width 225 height 15
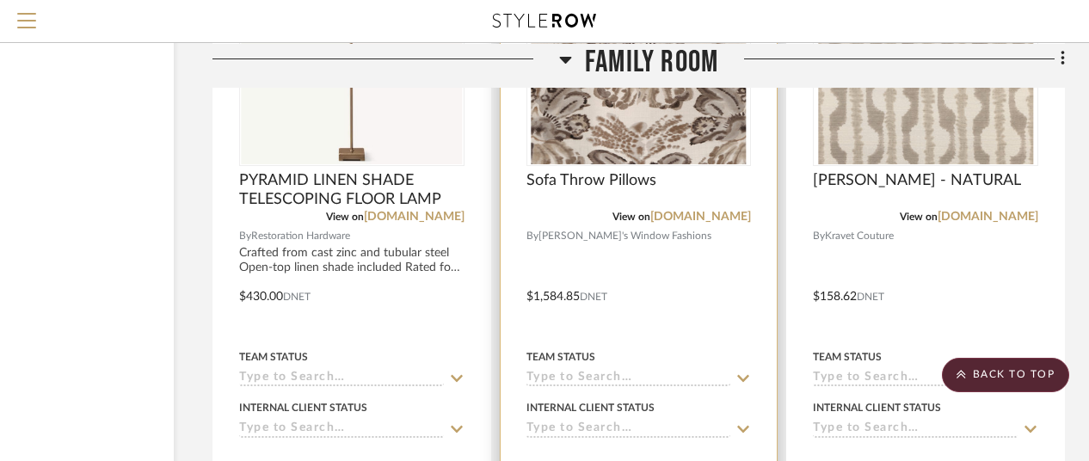
scroll to position [4301, 150]
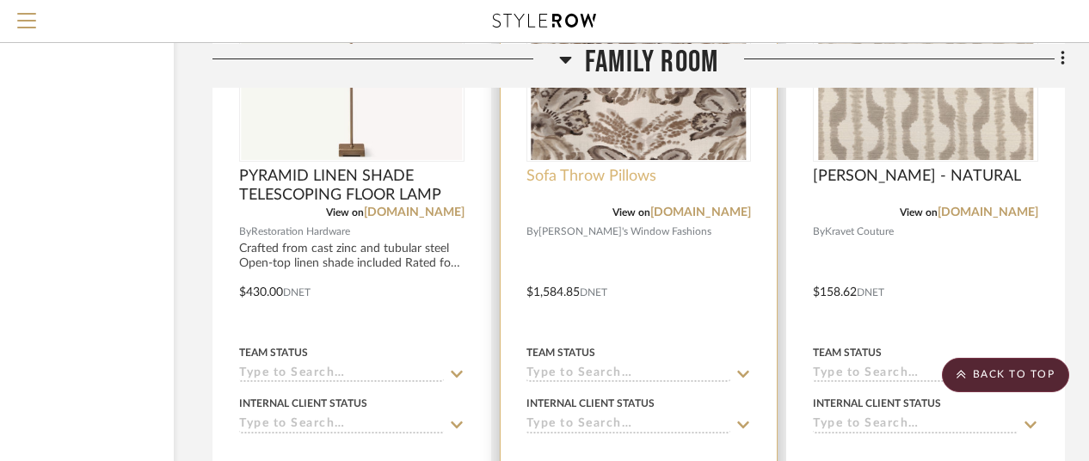
click at [606, 171] on span "Sofa Throw Pillows" at bounding box center [591, 176] width 130 height 19
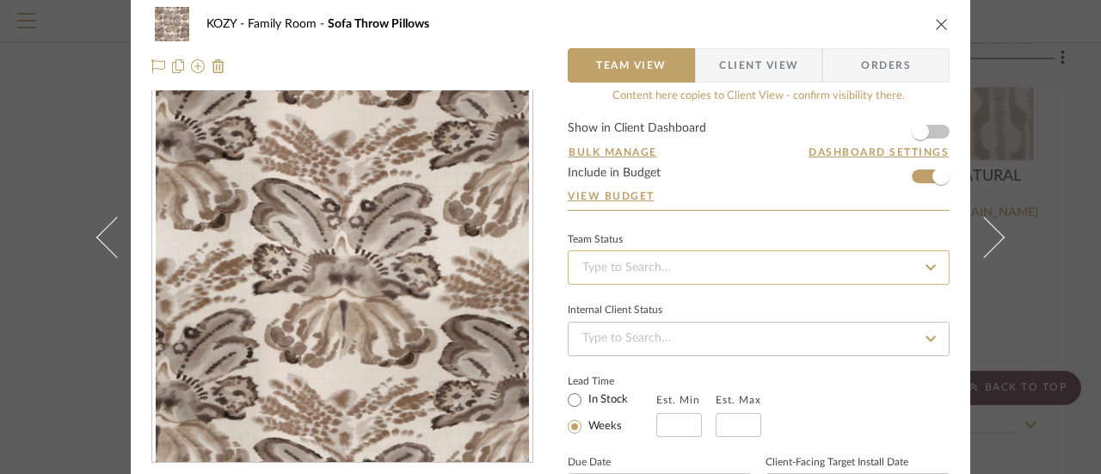
scroll to position [0, 0]
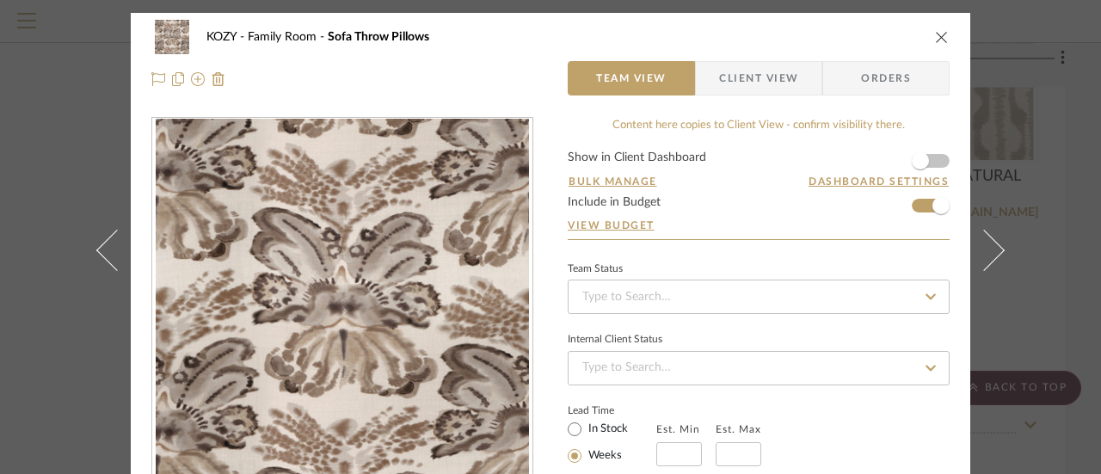
click at [935, 35] on icon "close" at bounding box center [942, 37] width 14 height 14
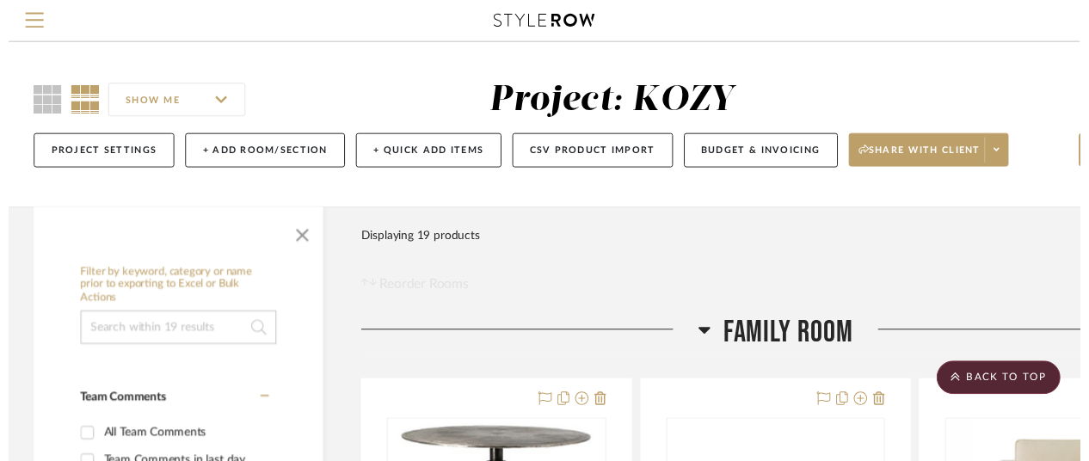
scroll to position [4301, 150]
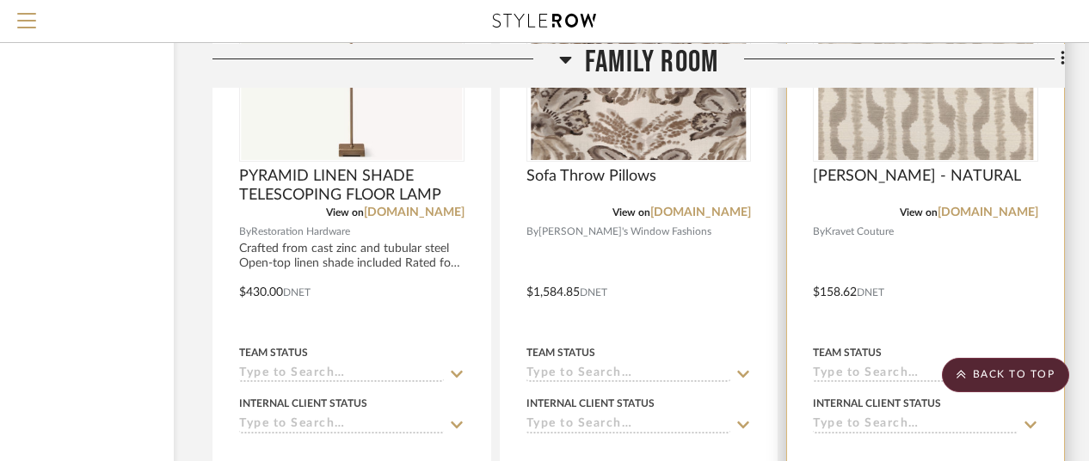
click at [927, 200] on div "[PERSON_NAME] - NATURAL" at bounding box center [925, 186] width 225 height 38
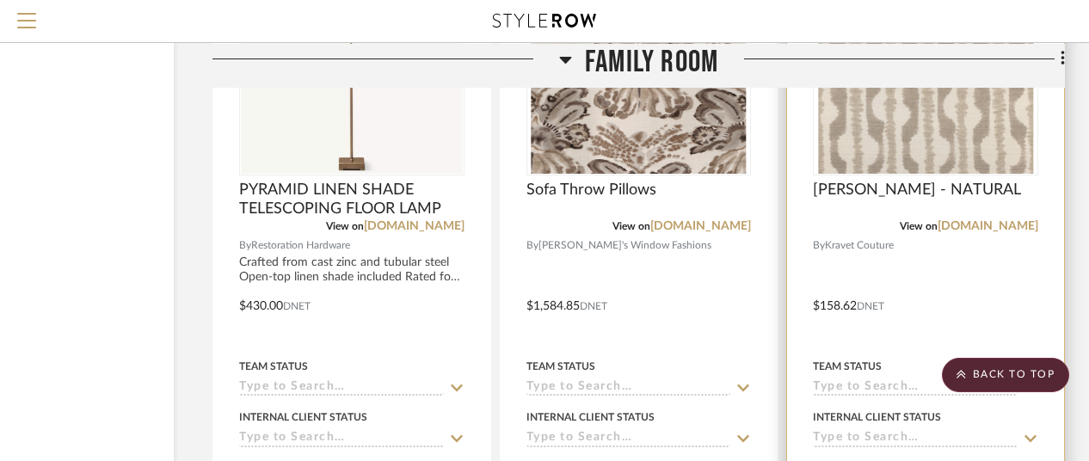
scroll to position [4043, 150]
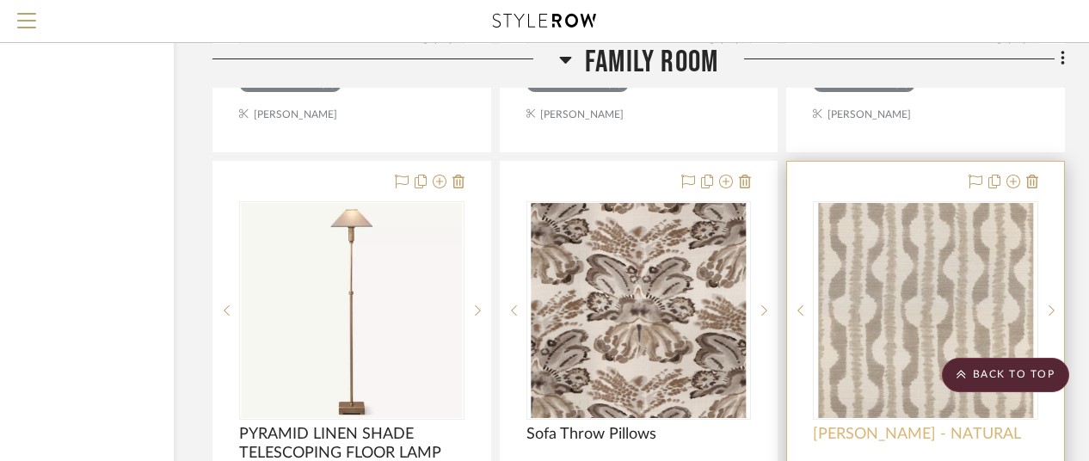
click at [884, 428] on span "[PERSON_NAME] - NATURAL" at bounding box center [917, 434] width 208 height 19
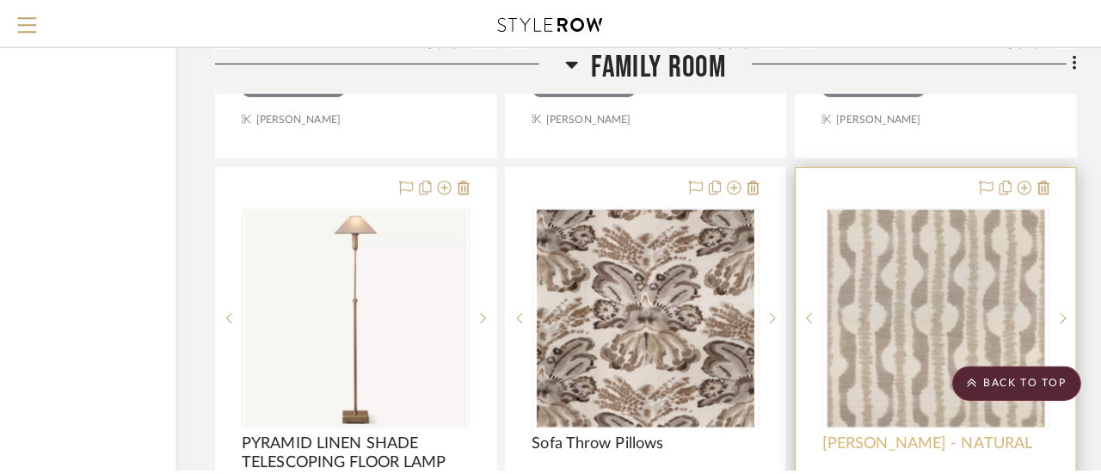
scroll to position [0, 0]
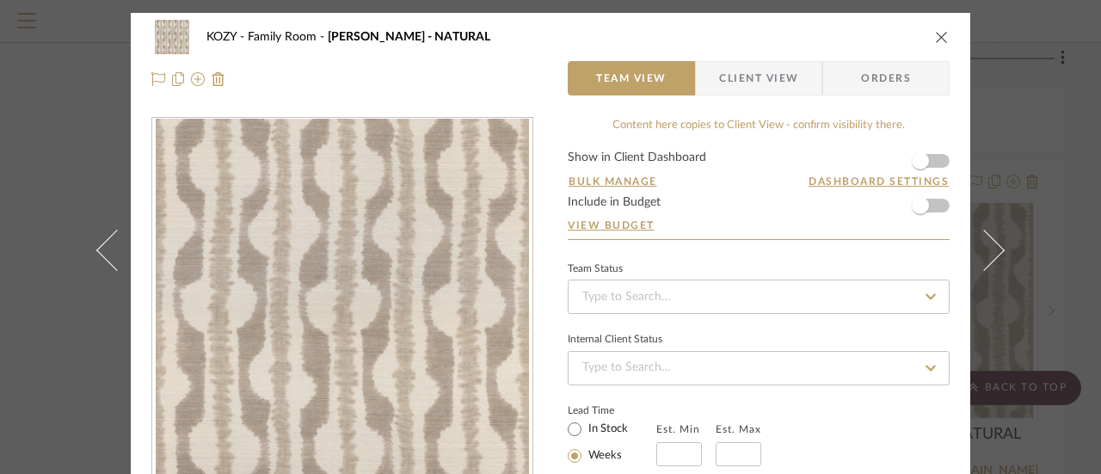
click at [935, 37] on icon "close" at bounding box center [942, 37] width 14 height 14
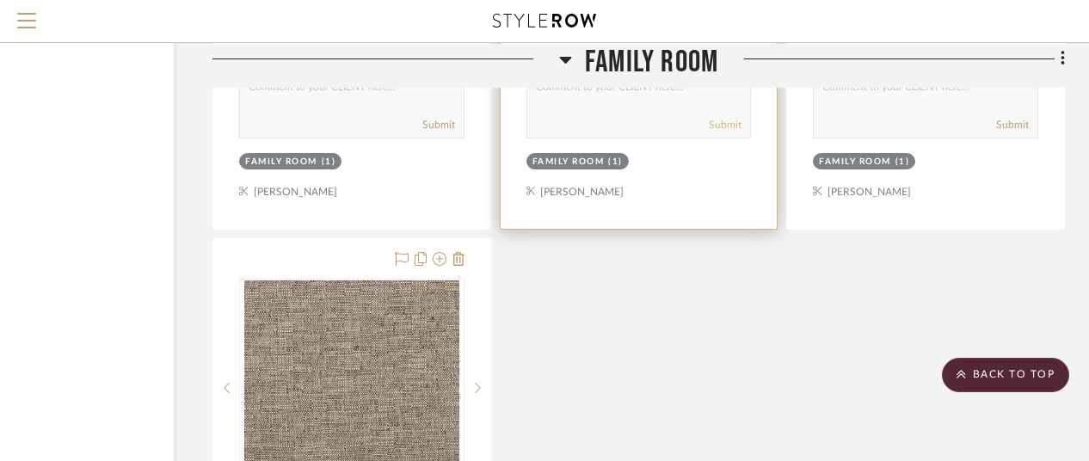
scroll to position [4817, 150]
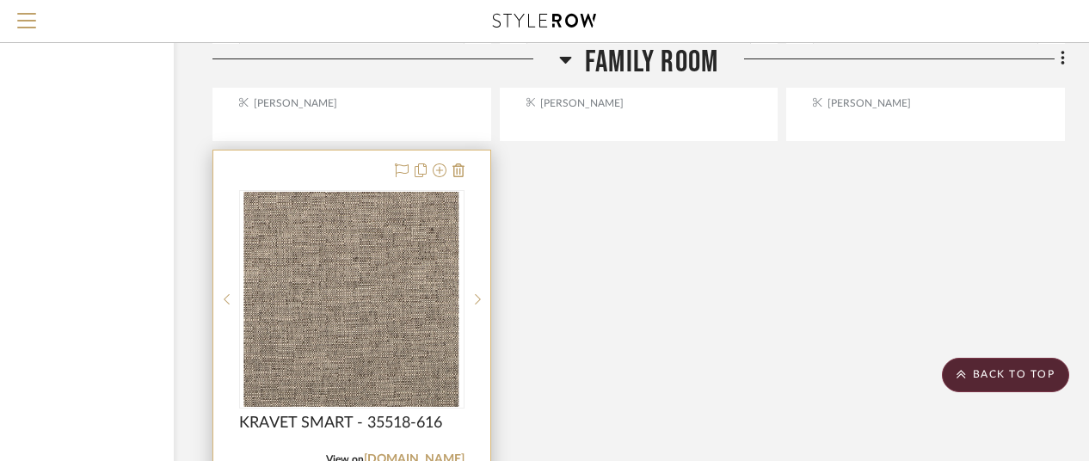
click at [391, 241] on div at bounding box center [351, 299] width 225 height 218
click at [352, 420] on span "KRAVET SMART - 35518-616" at bounding box center [340, 423] width 203 height 19
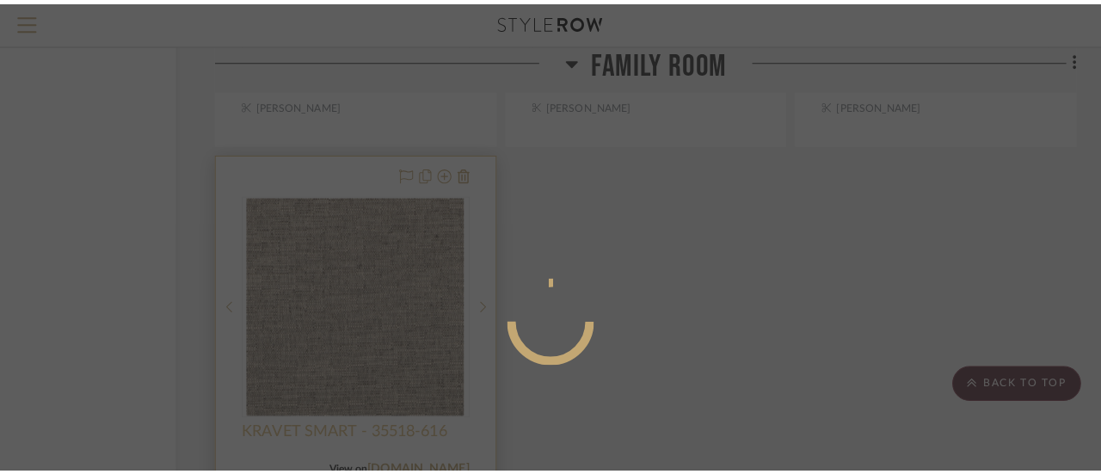
scroll to position [0, 0]
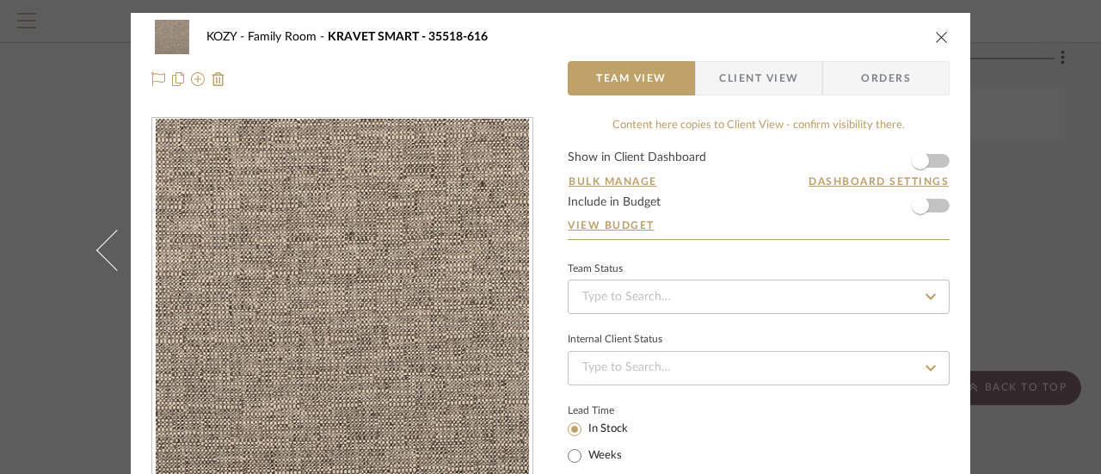
click at [935, 34] on icon "close" at bounding box center [942, 37] width 14 height 14
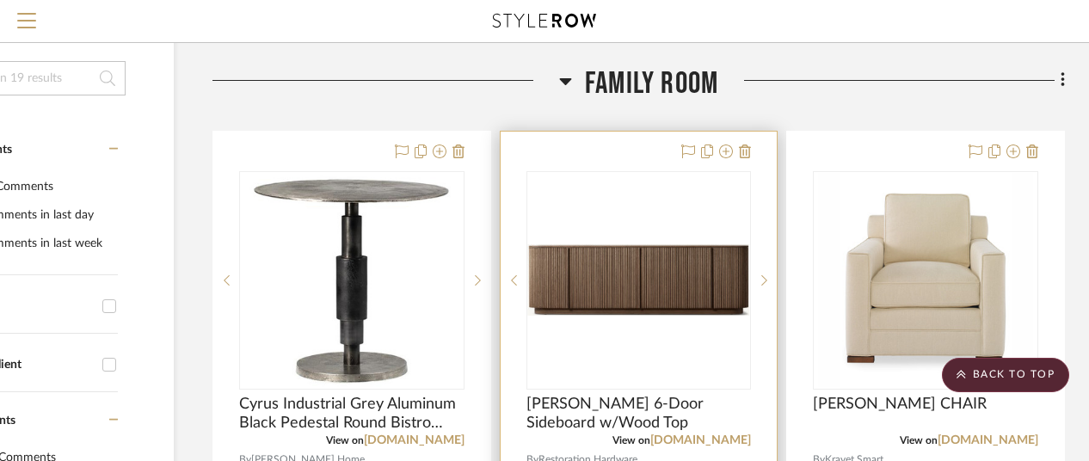
scroll to position [0, 150]
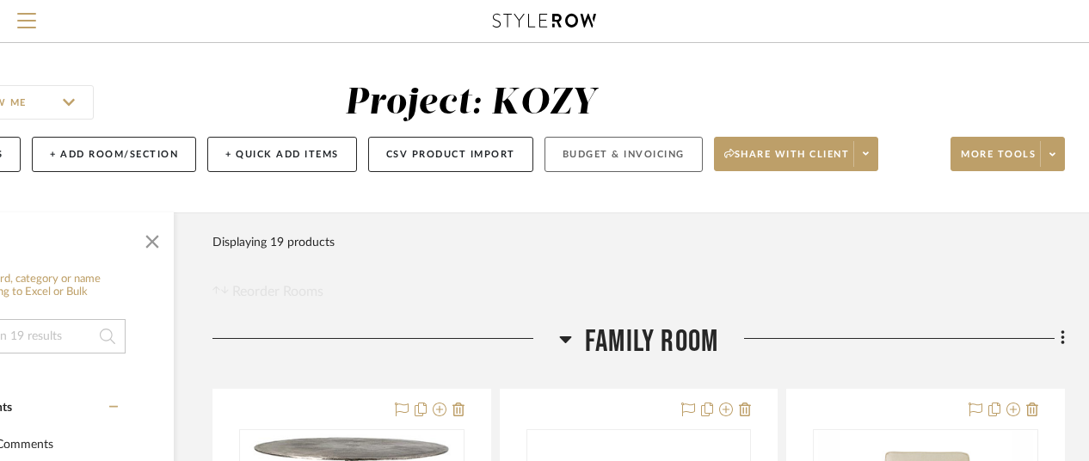
click at [630, 151] on button "Budget & Invoicing" at bounding box center [623, 154] width 158 height 35
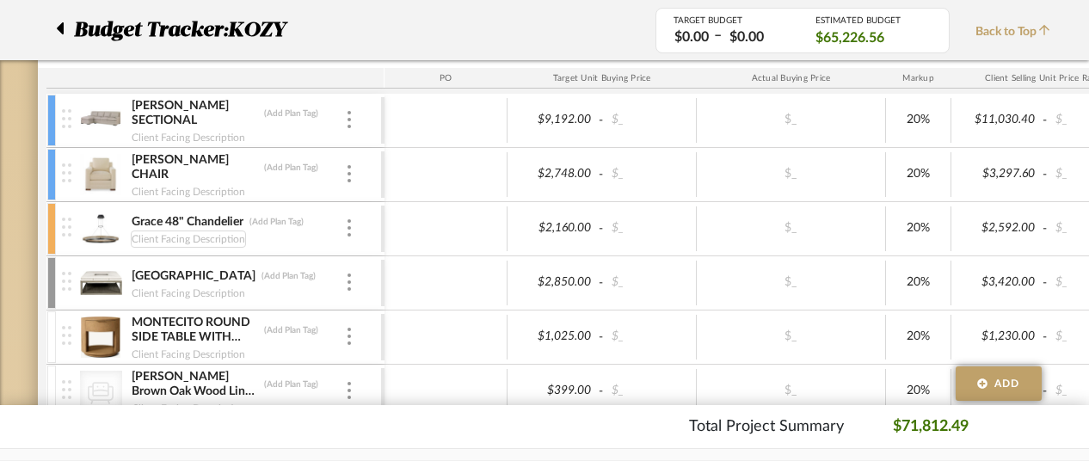
scroll to position [344, 0]
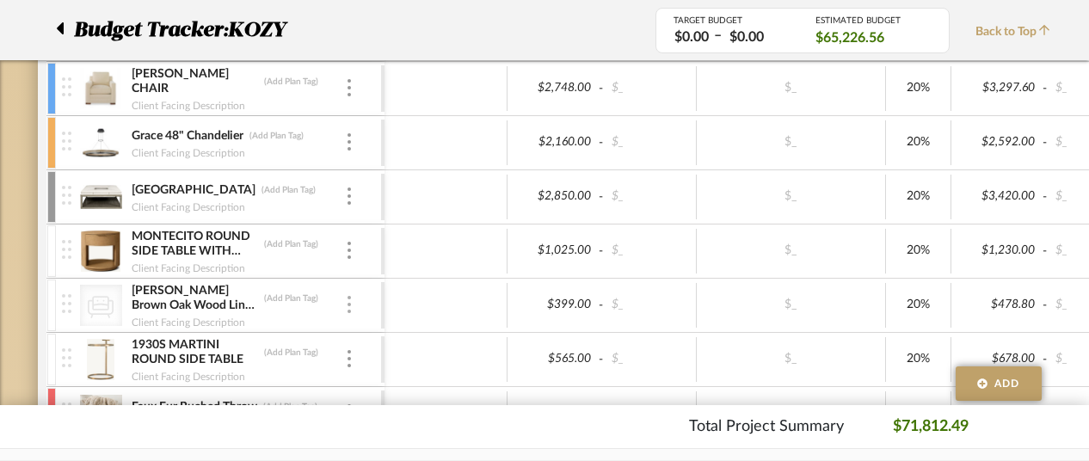
click at [346, 298] on div at bounding box center [349, 305] width 9 height 19
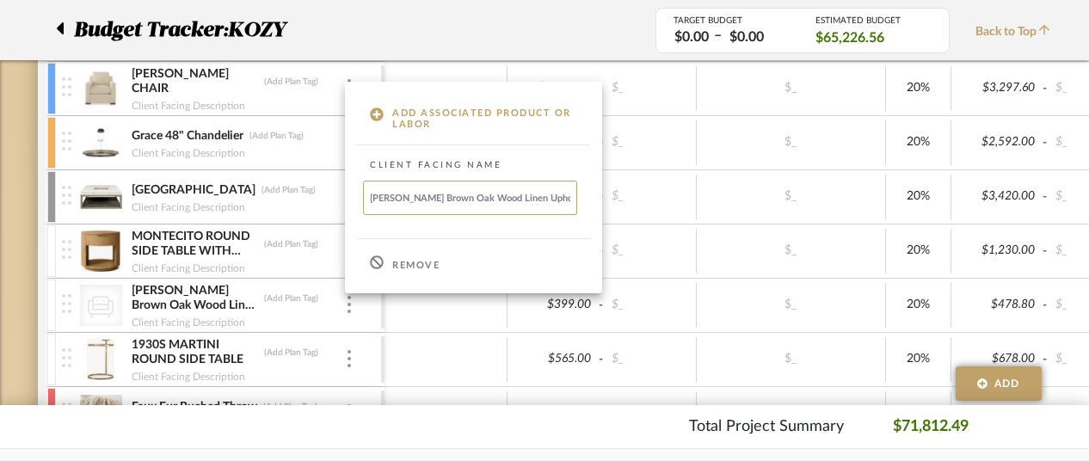
click at [413, 257] on div "Remove" at bounding box center [473, 263] width 257 height 46
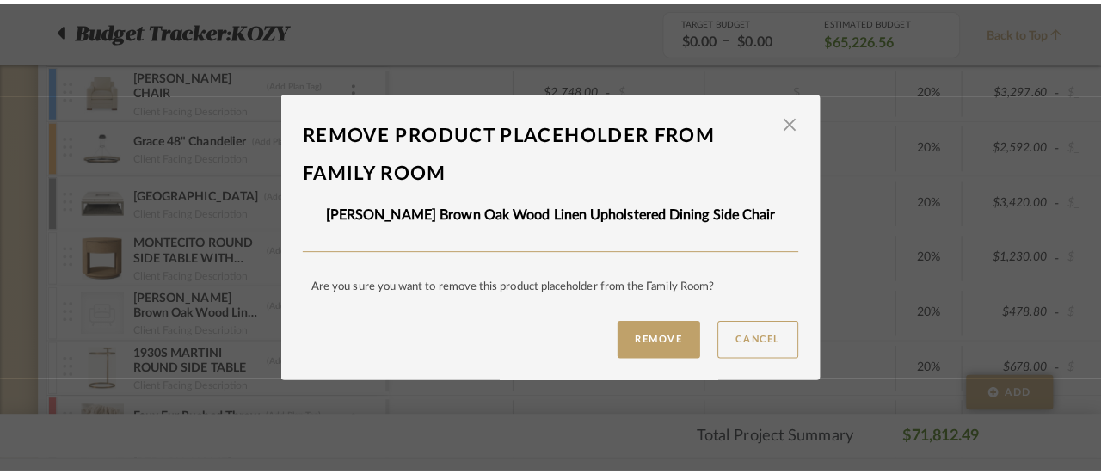
scroll to position [0, 0]
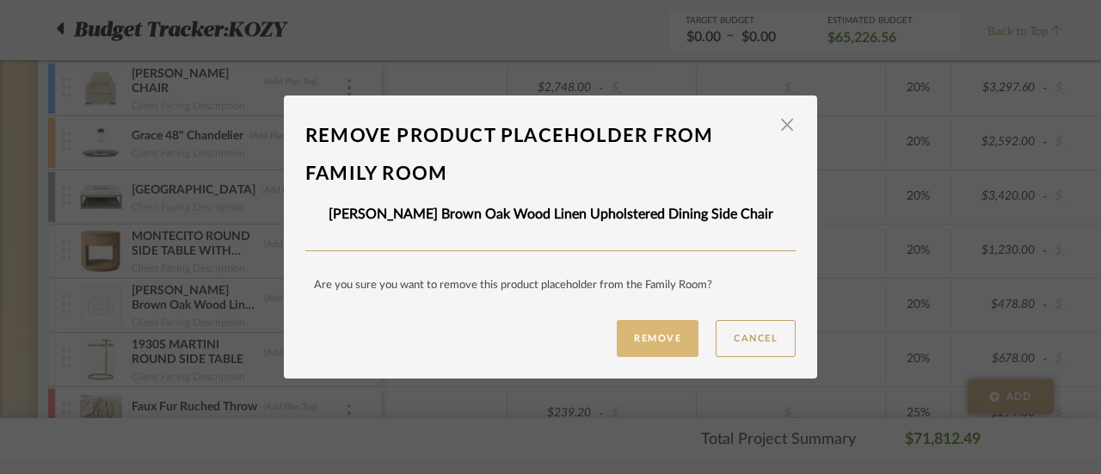
click at [656, 332] on button "Remove" at bounding box center [658, 338] width 82 height 37
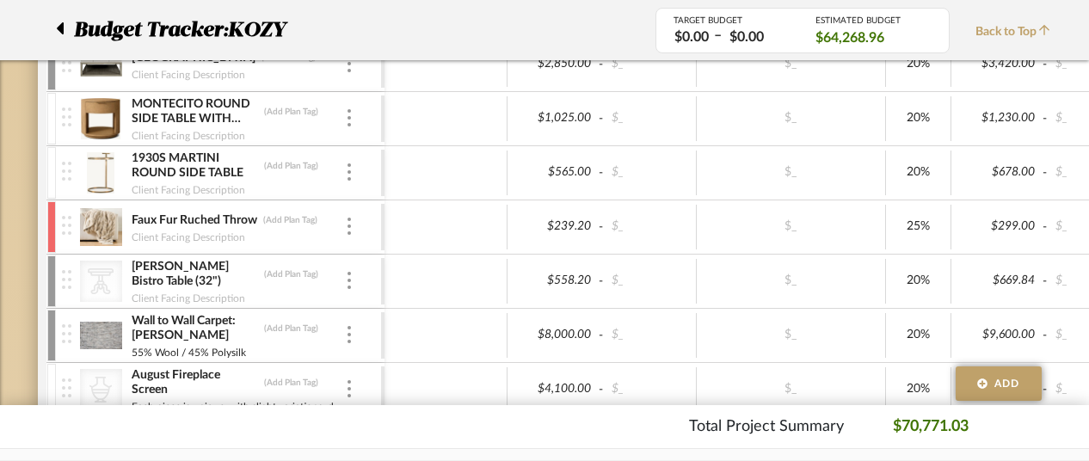
scroll to position [516, 0]
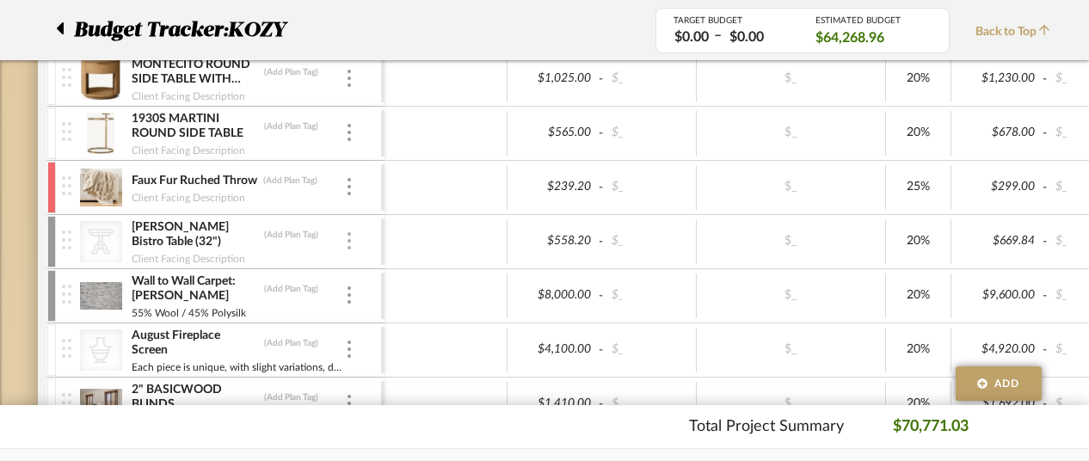
click at [346, 234] on div at bounding box center [349, 241] width 9 height 19
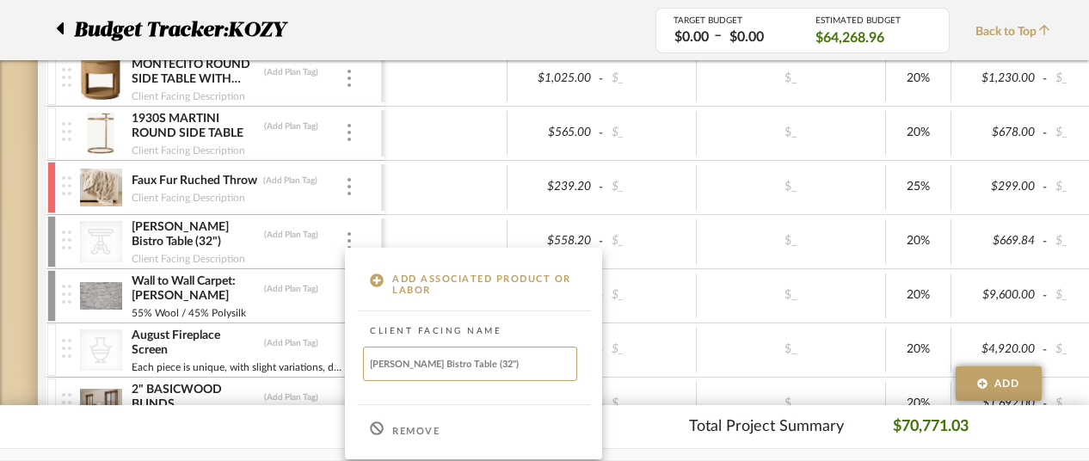
click at [403, 426] on p "Remove" at bounding box center [415, 432] width 47 height 12
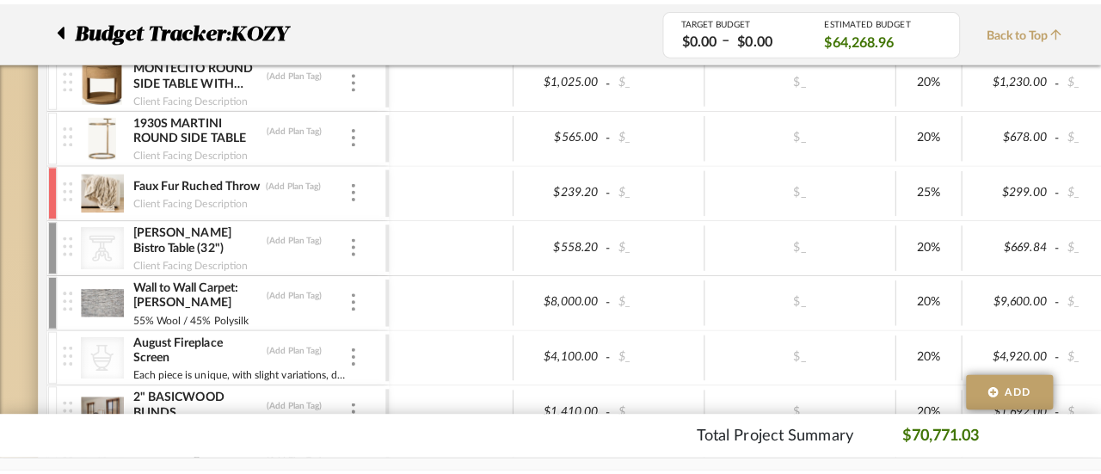
scroll to position [0, 0]
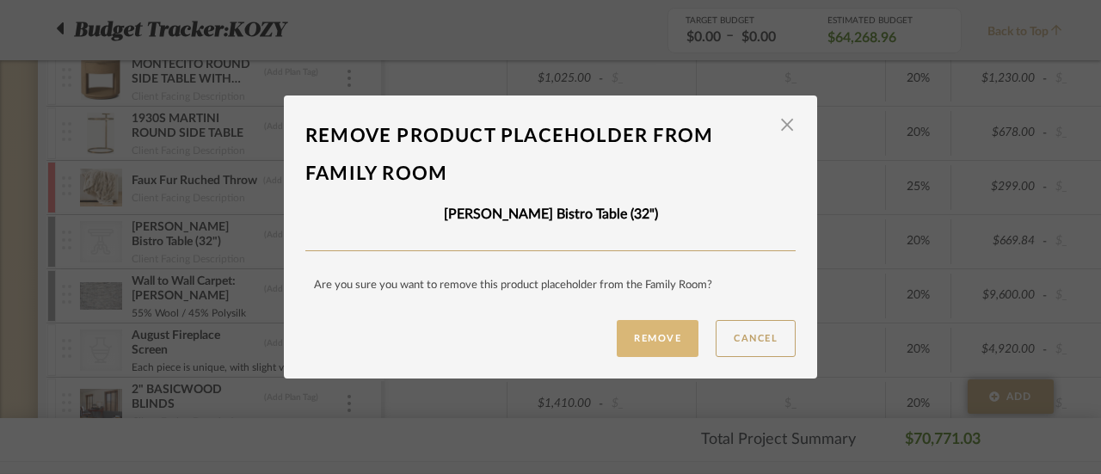
click at [650, 336] on button "Remove" at bounding box center [658, 338] width 82 height 37
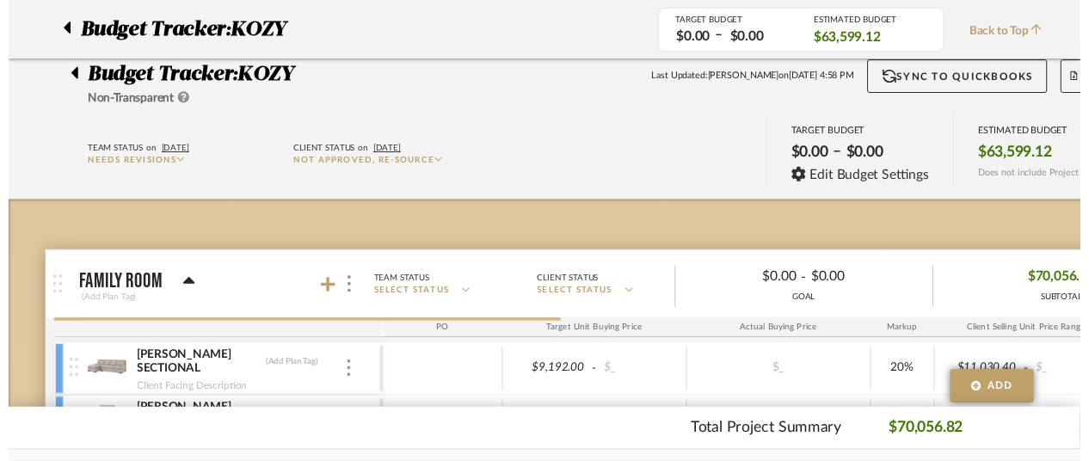
scroll to position [516, 0]
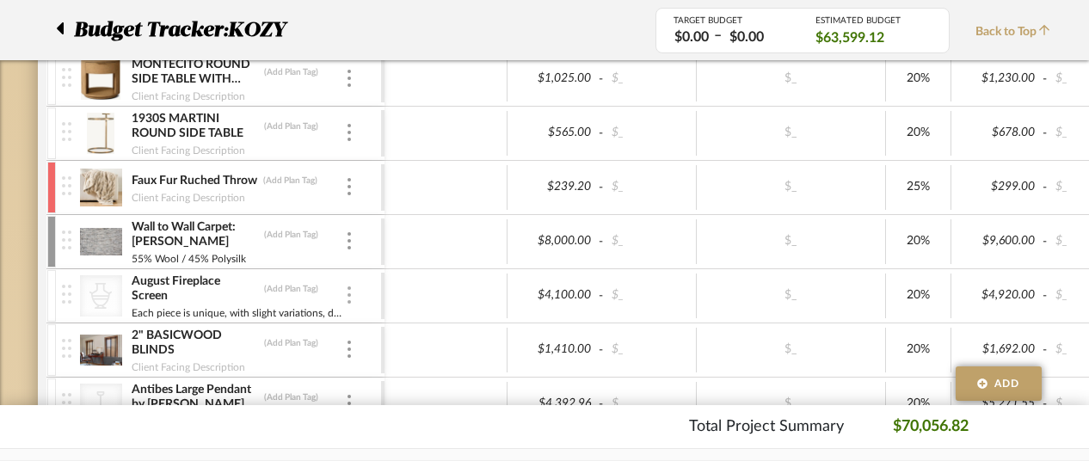
click at [346, 286] on div at bounding box center [349, 295] width 9 height 19
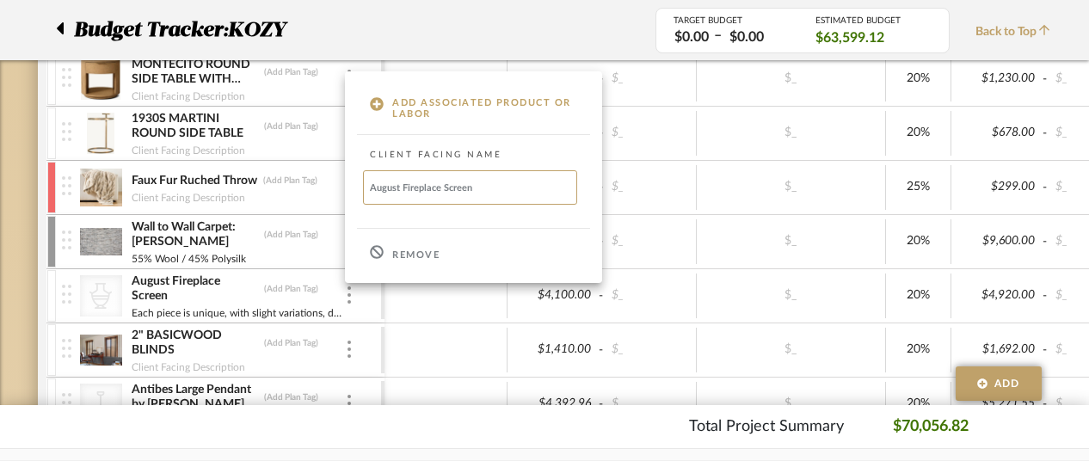
click at [409, 250] on p "Remove" at bounding box center [415, 255] width 47 height 12
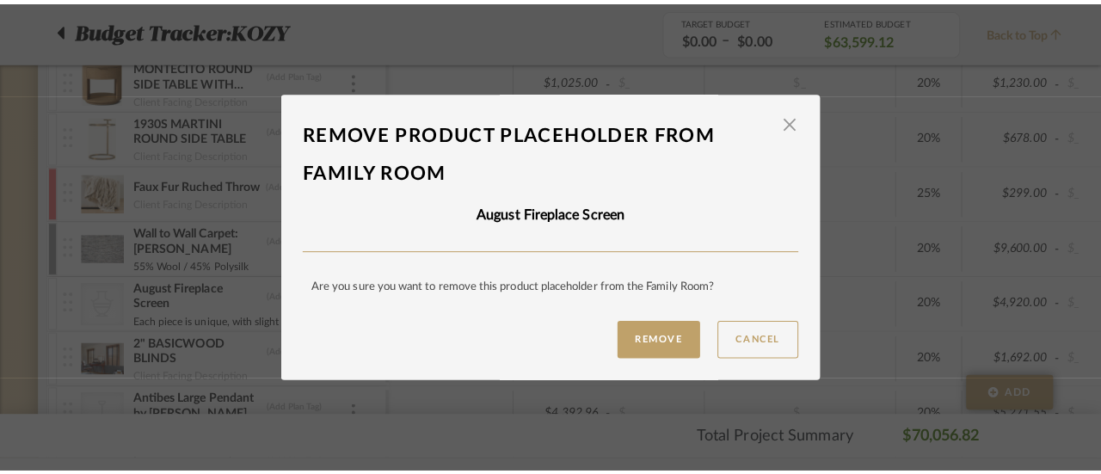
scroll to position [0, 0]
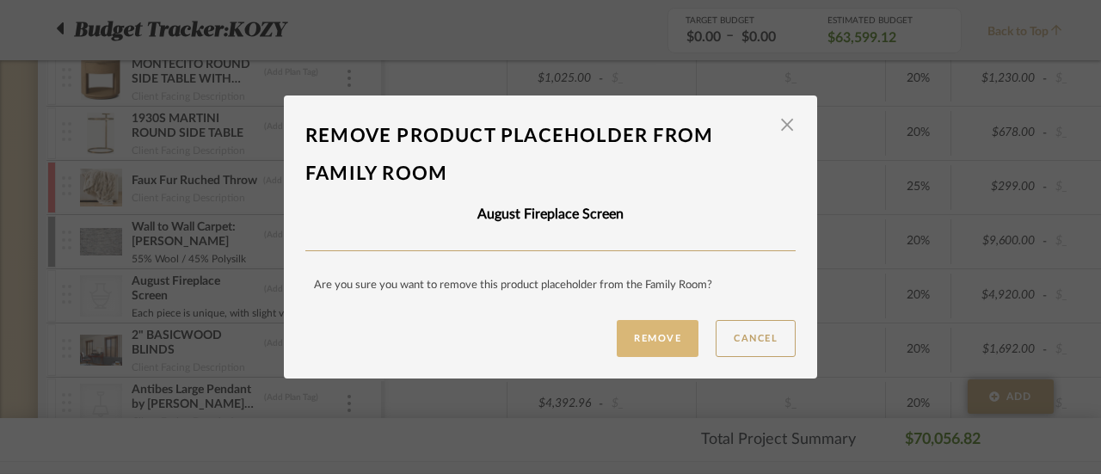
click at [646, 331] on button "Remove" at bounding box center [658, 338] width 82 height 37
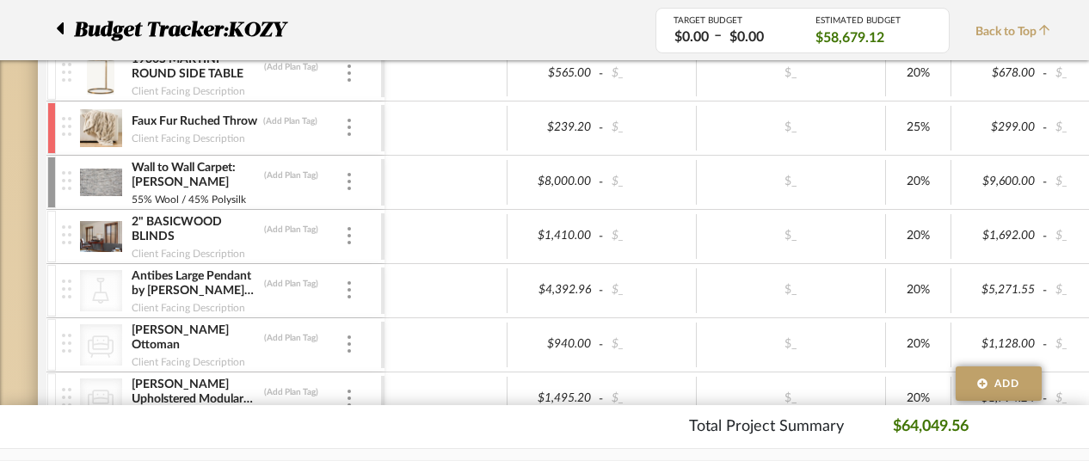
scroll to position [602, 0]
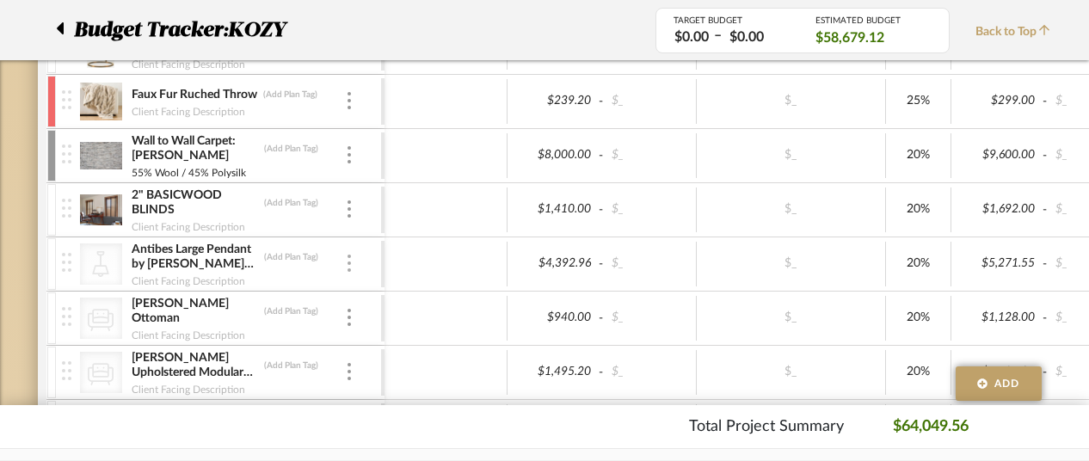
click at [349, 257] on img at bounding box center [349, 263] width 3 height 17
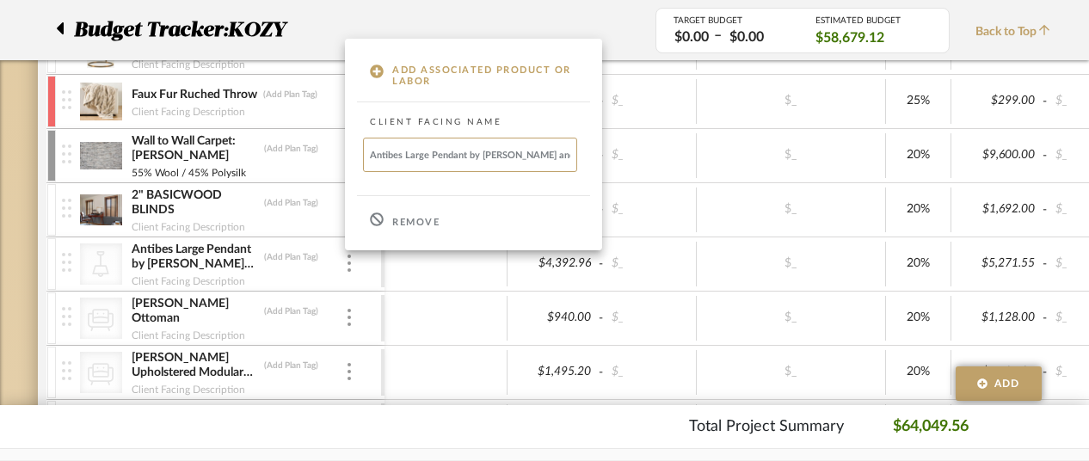
click at [418, 218] on p "Remove" at bounding box center [415, 223] width 47 height 12
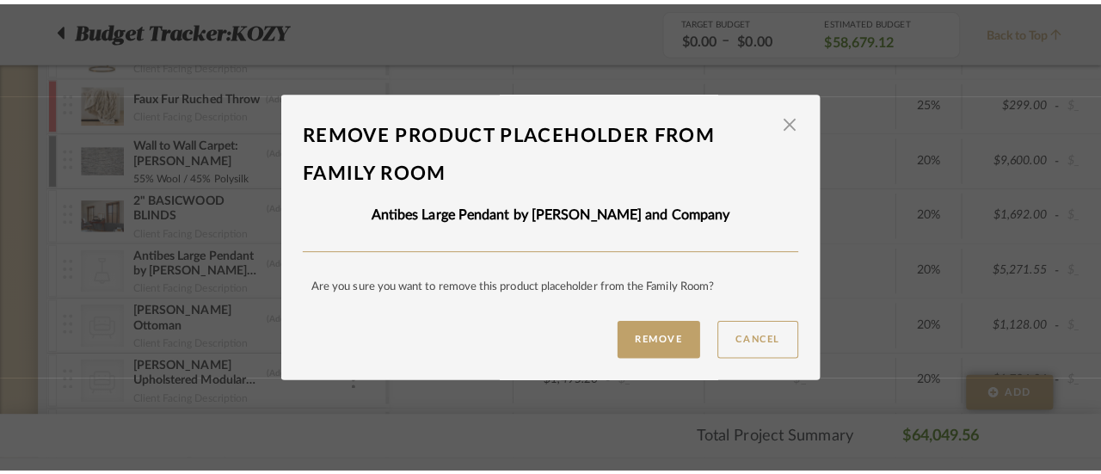
scroll to position [0, 0]
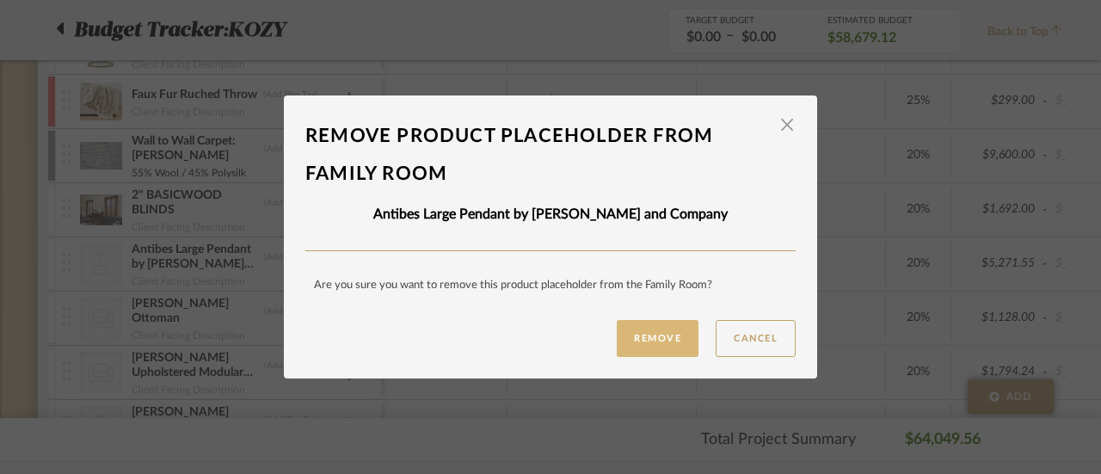
click at [640, 332] on button "Remove" at bounding box center [658, 338] width 82 height 37
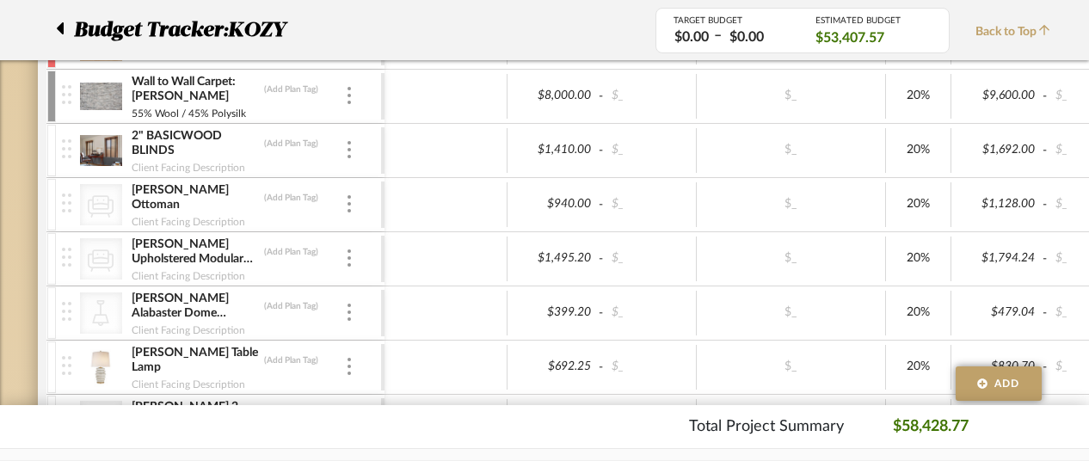
scroll to position [688, 0]
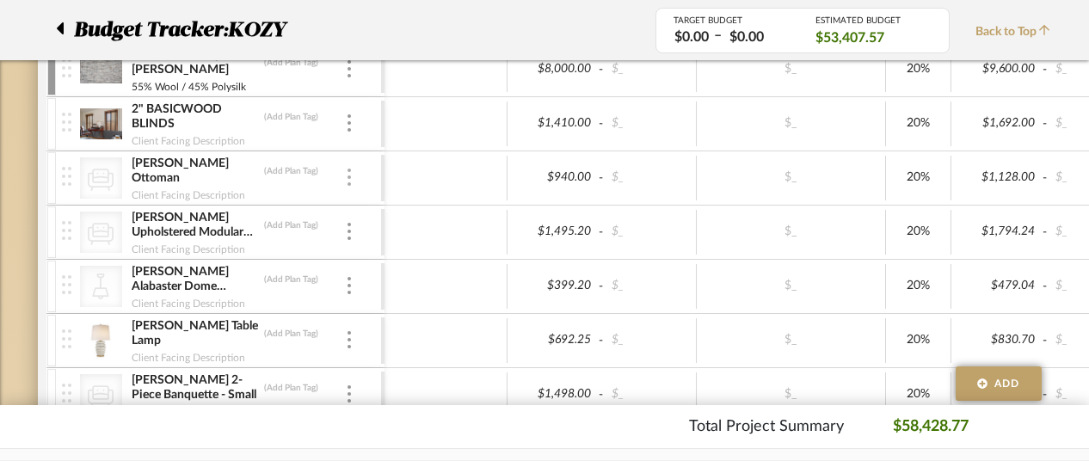
click at [348, 169] on img at bounding box center [349, 177] width 3 height 17
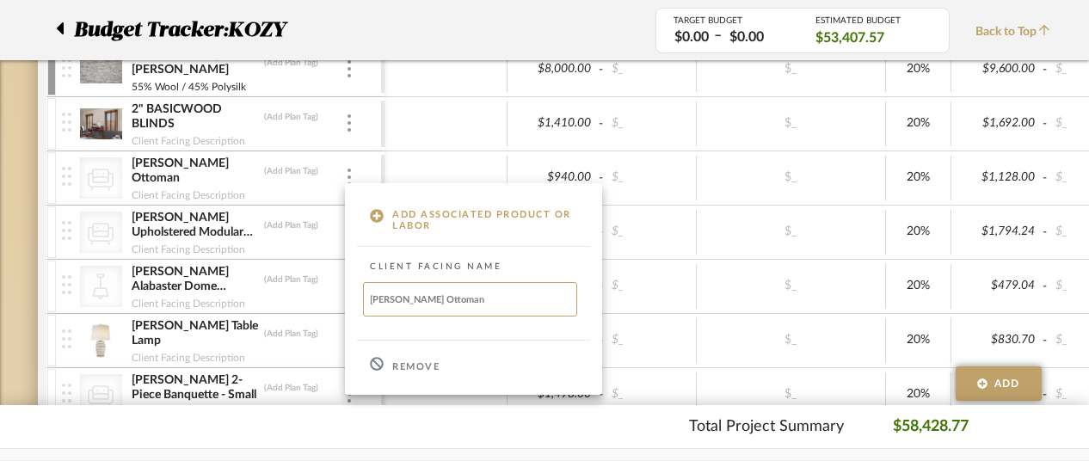
click at [415, 360] on div "Remove" at bounding box center [473, 364] width 257 height 46
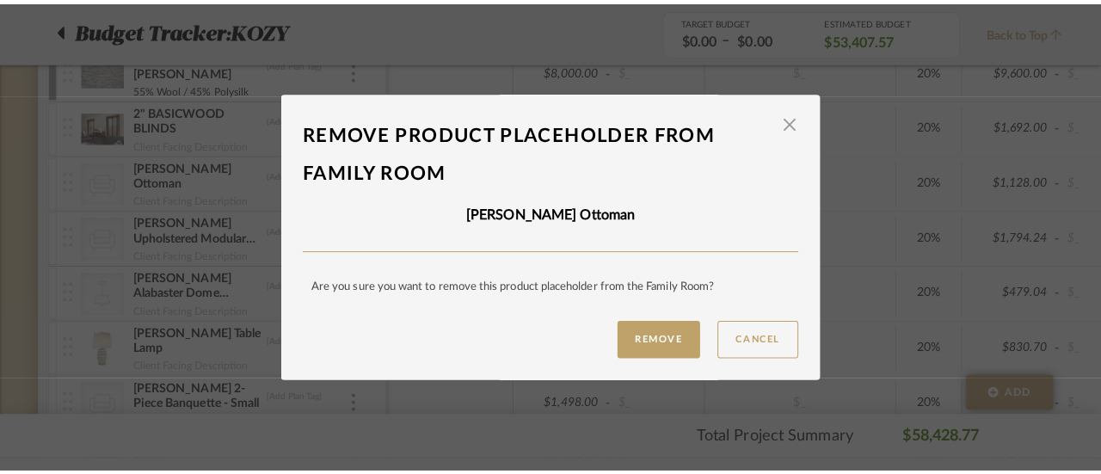
scroll to position [0, 0]
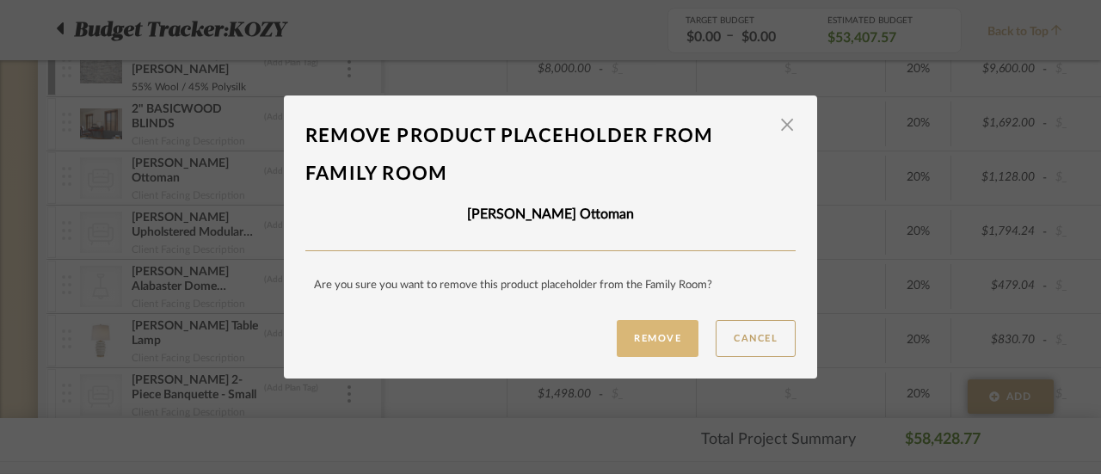
click at [654, 328] on button "Remove" at bounding box center [658, 338] width 82 height 37
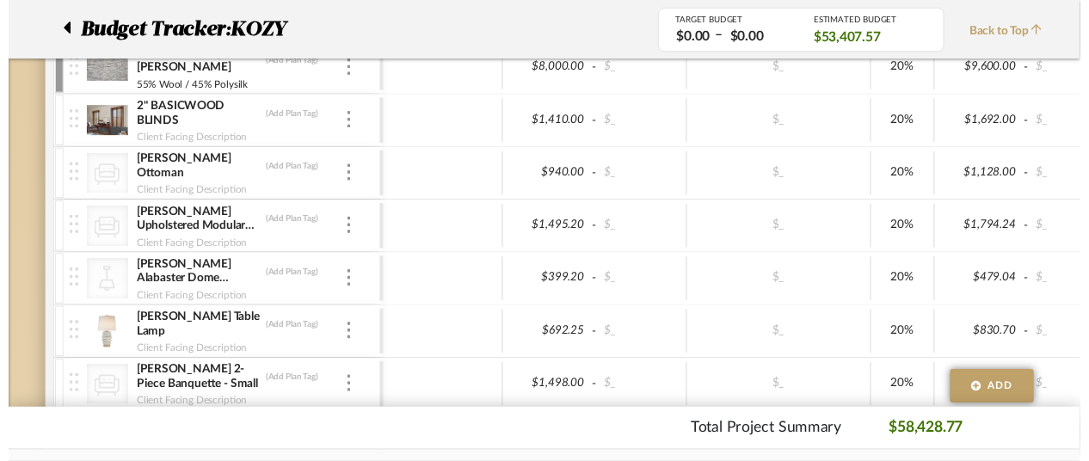
scroll to position [688, 0]
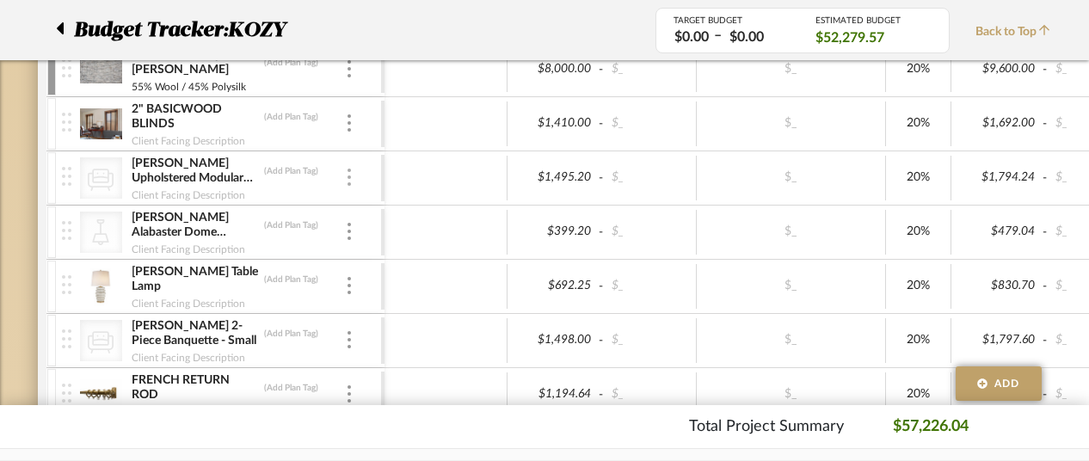
click at [348, 169] on img at bounding box center [349, 177] width 3 height 17
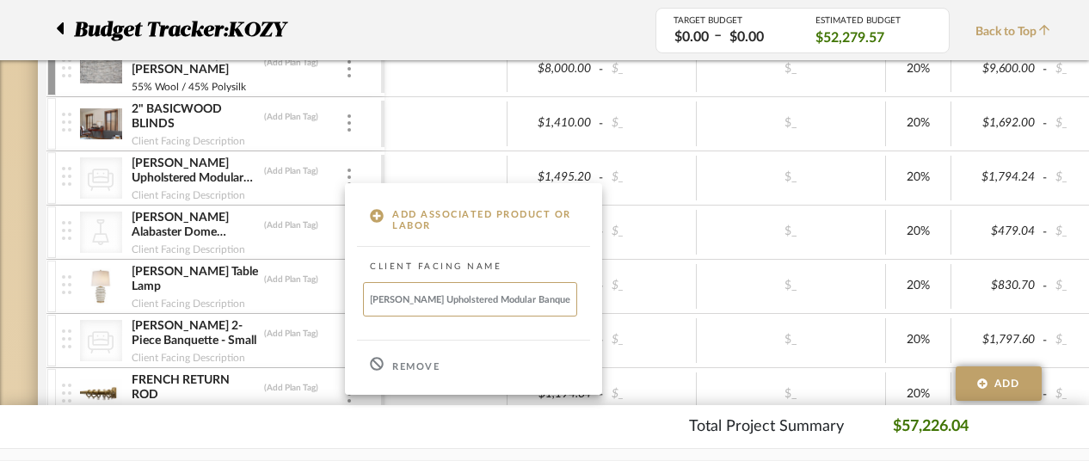
click at [416, 361] on p "Remove" at bounding box center [415, 367] width 47 height 12
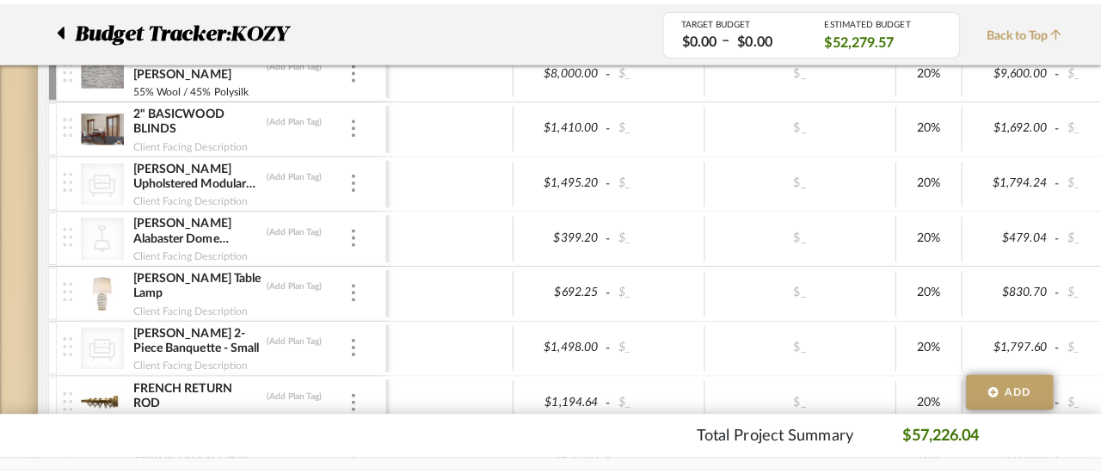
scroll to position [0, 0]
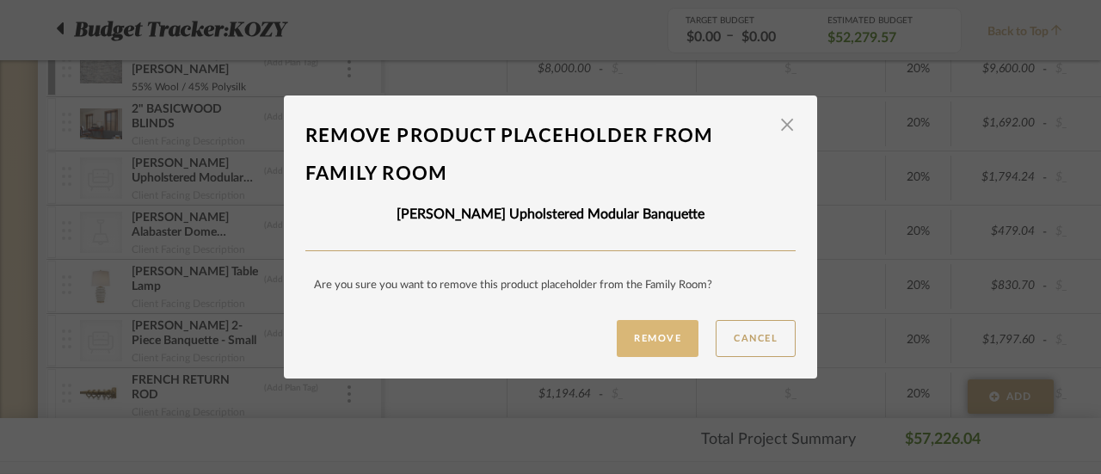
click at [659, 339] on button "Remove" at bounding box center [658, 338] width 82 height 37
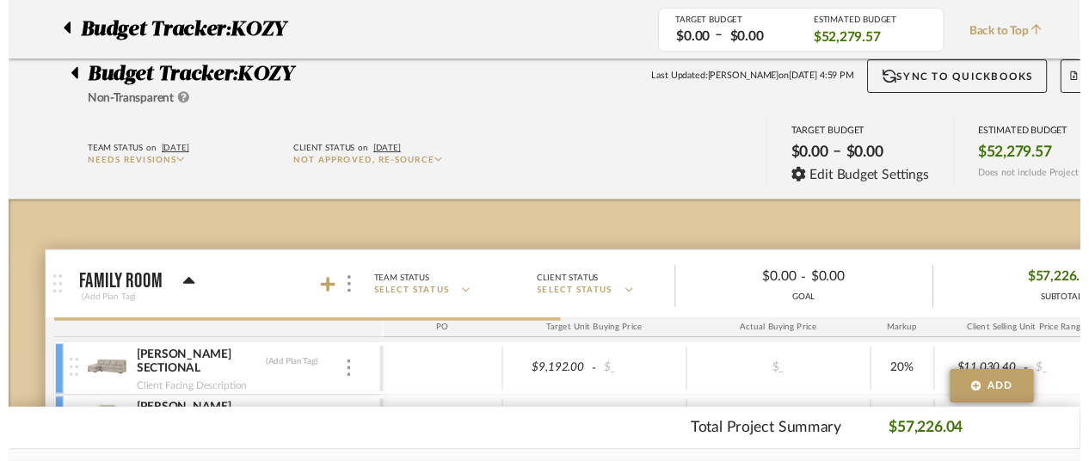
scroll to position [688, 0]
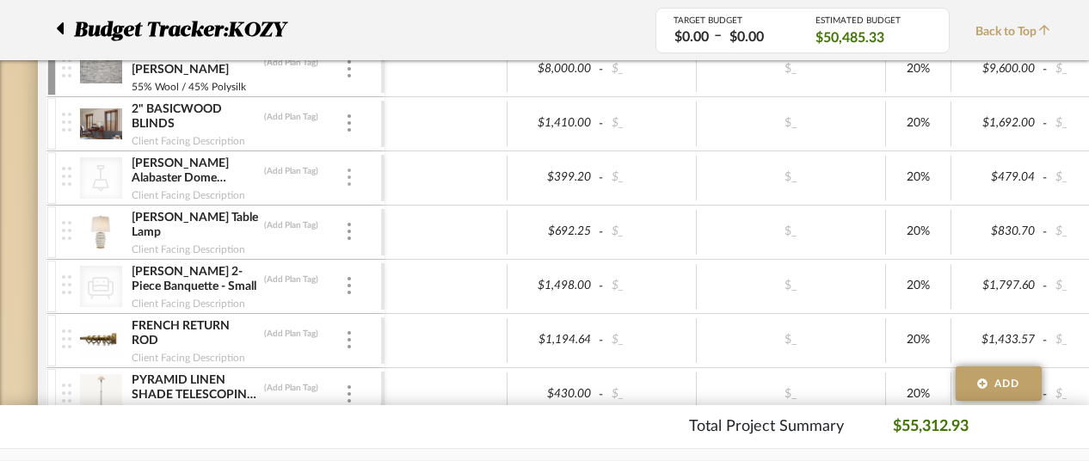
click at [345, 169] on div at bounding box center [349, 178] width 9 height 19
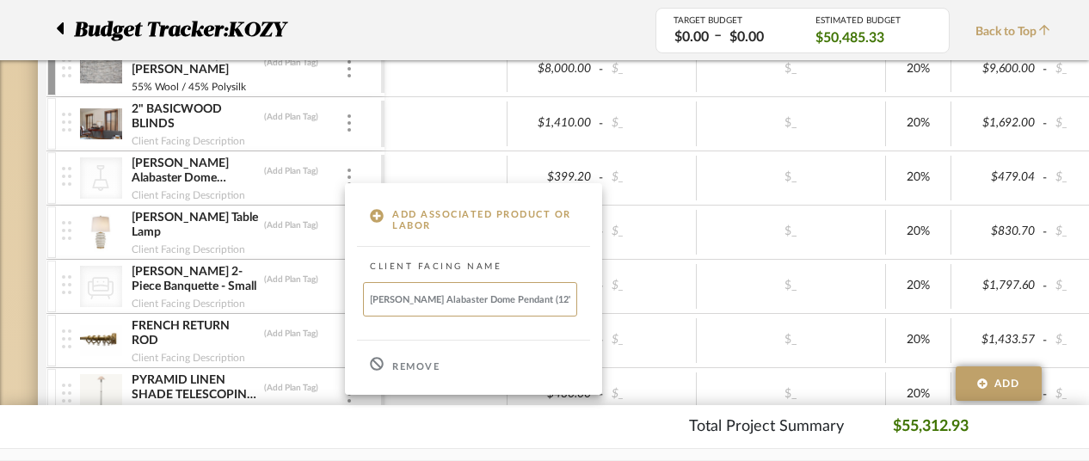
click at [419, 358] on div "Remove" at bounding box center [473, 364] width 257 height 46
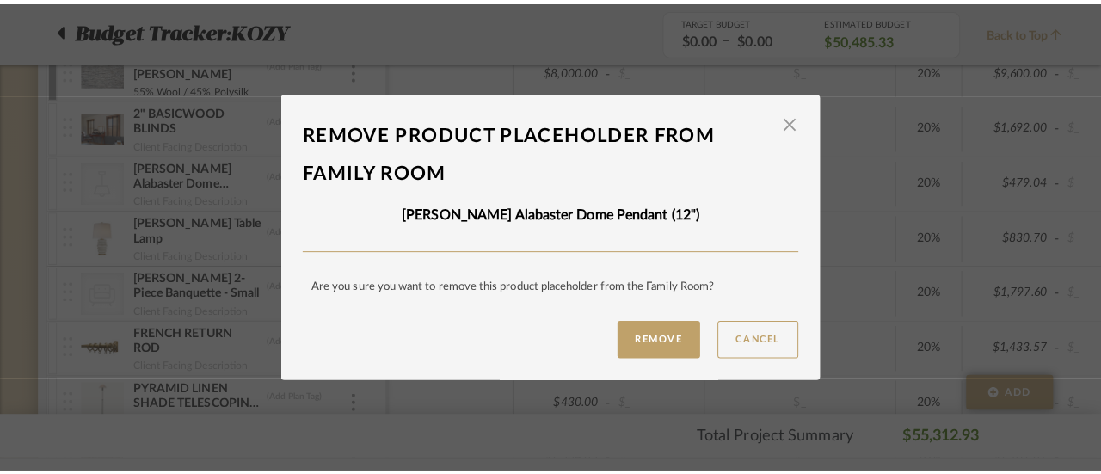
scroll to position [0, 0]
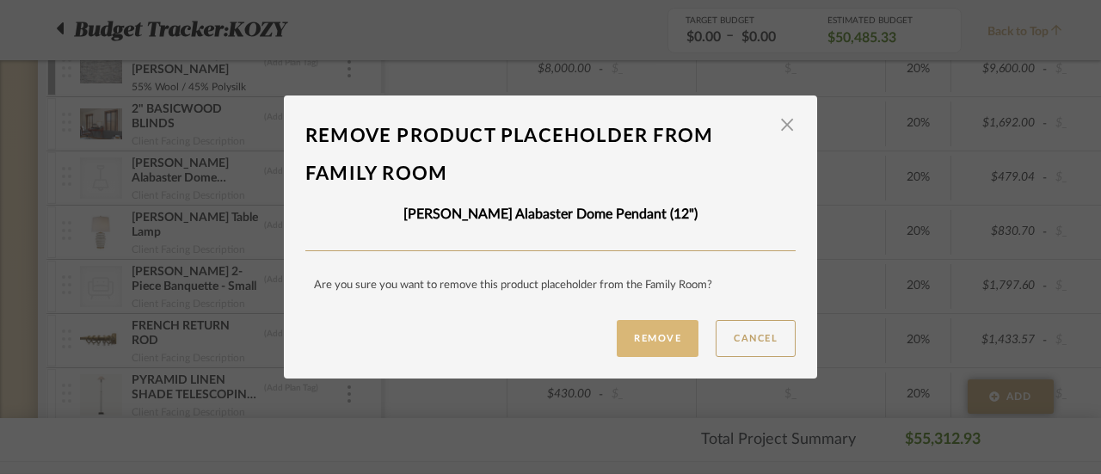
click at [648, 335] on button "Remove" at bounding box center [658, 338] width 82 height 37
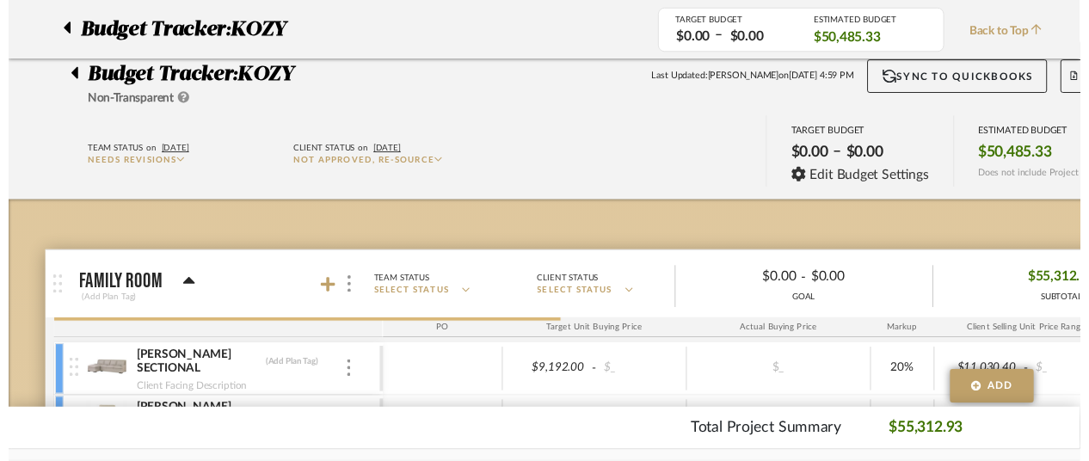
scroll to position [688, 0]
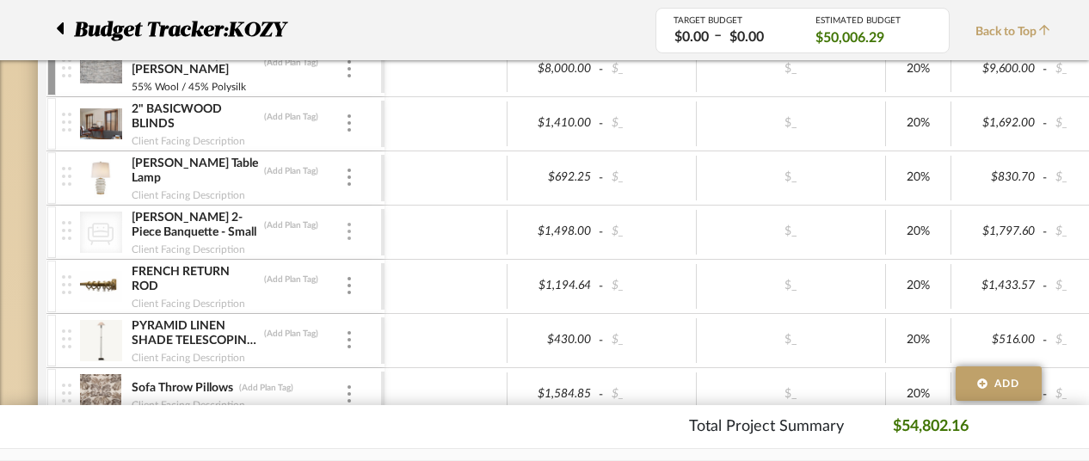
click at [348, 223] on img at bounding box center [349, 231] width 3 height 17
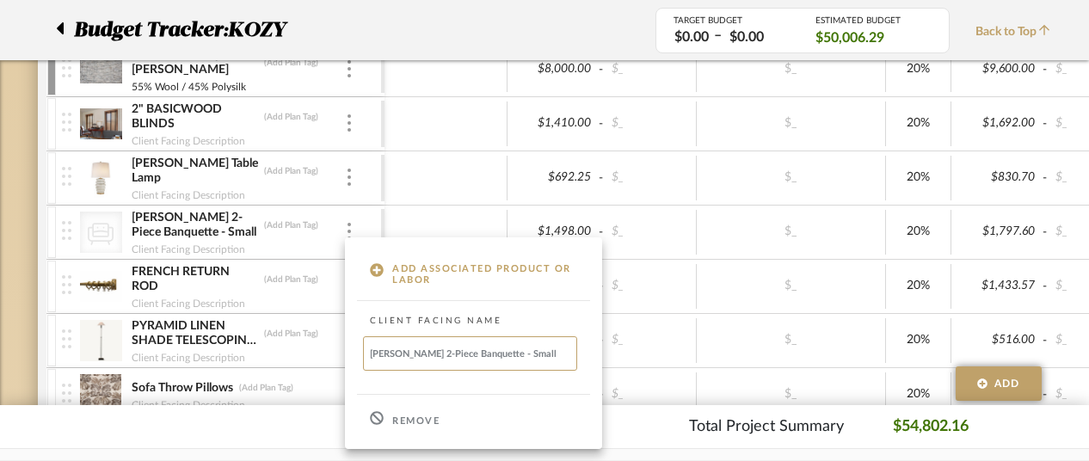
click at [415, 413] on div "Remove" at bounding box center [473, 419] width 257 height 46
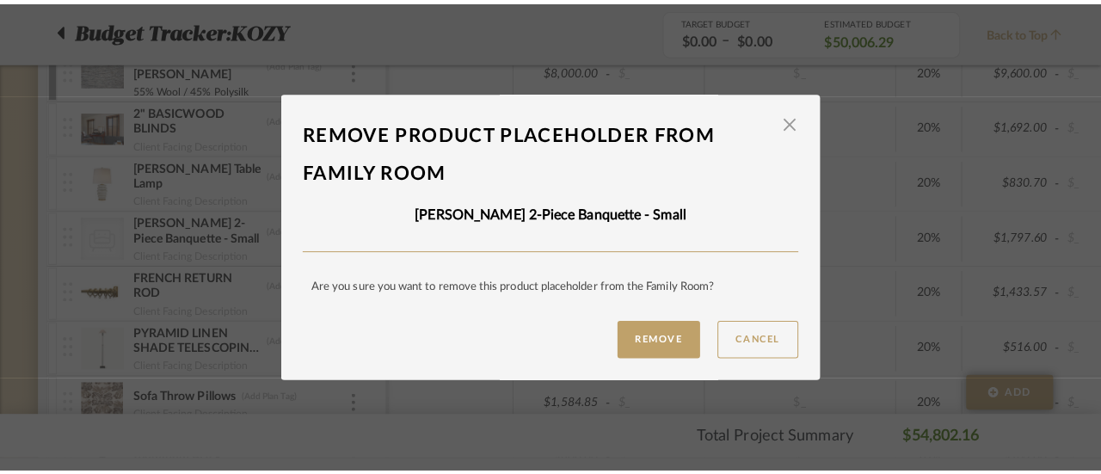
scroll to position [0, 0]
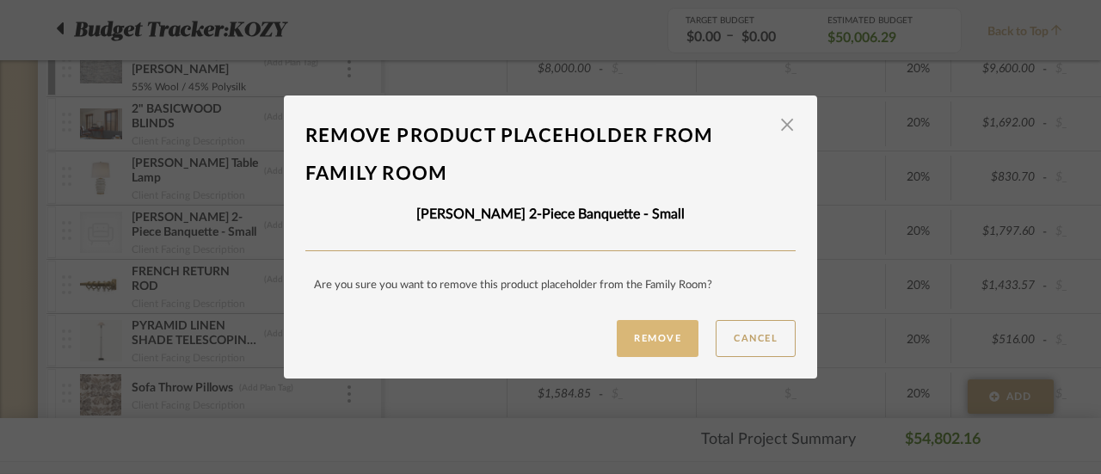
click at [647, 333] on button "Remove" at bounding box center [658, 338] width 82 height 37
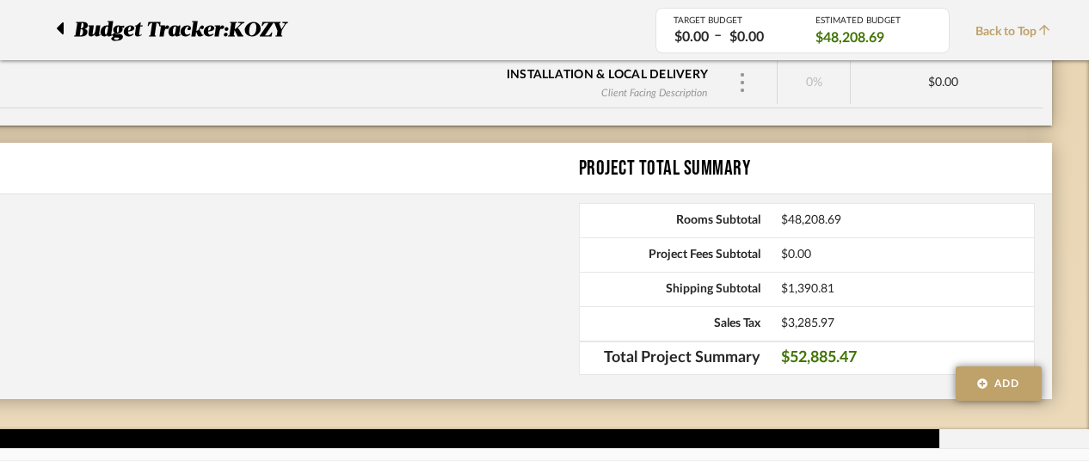
scroll to position [1462, 150]
